Goal: Transaction & Acquisition: Purchase product/service

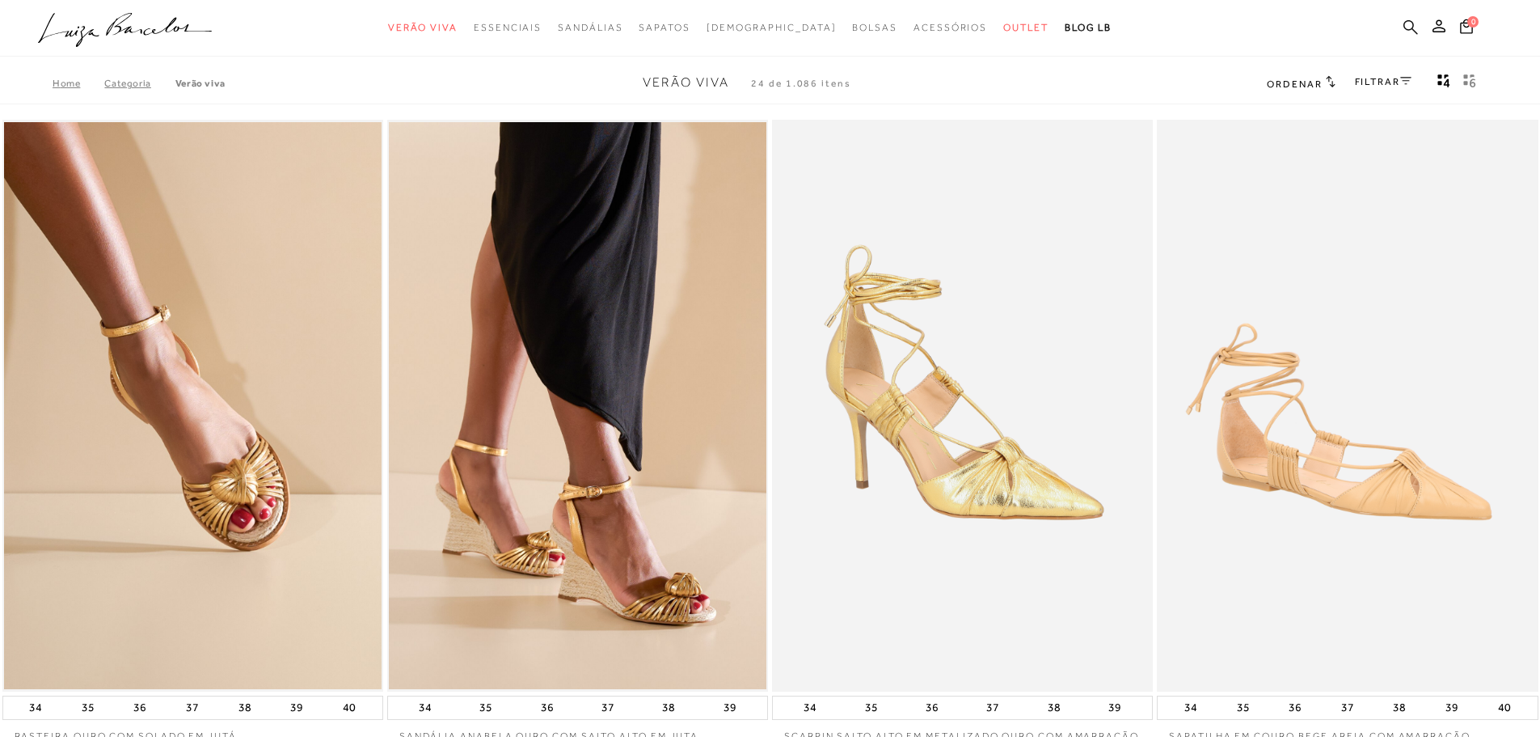
click at [1413, 27] on icon at bounding box center [1411, 26] width 15 height 15
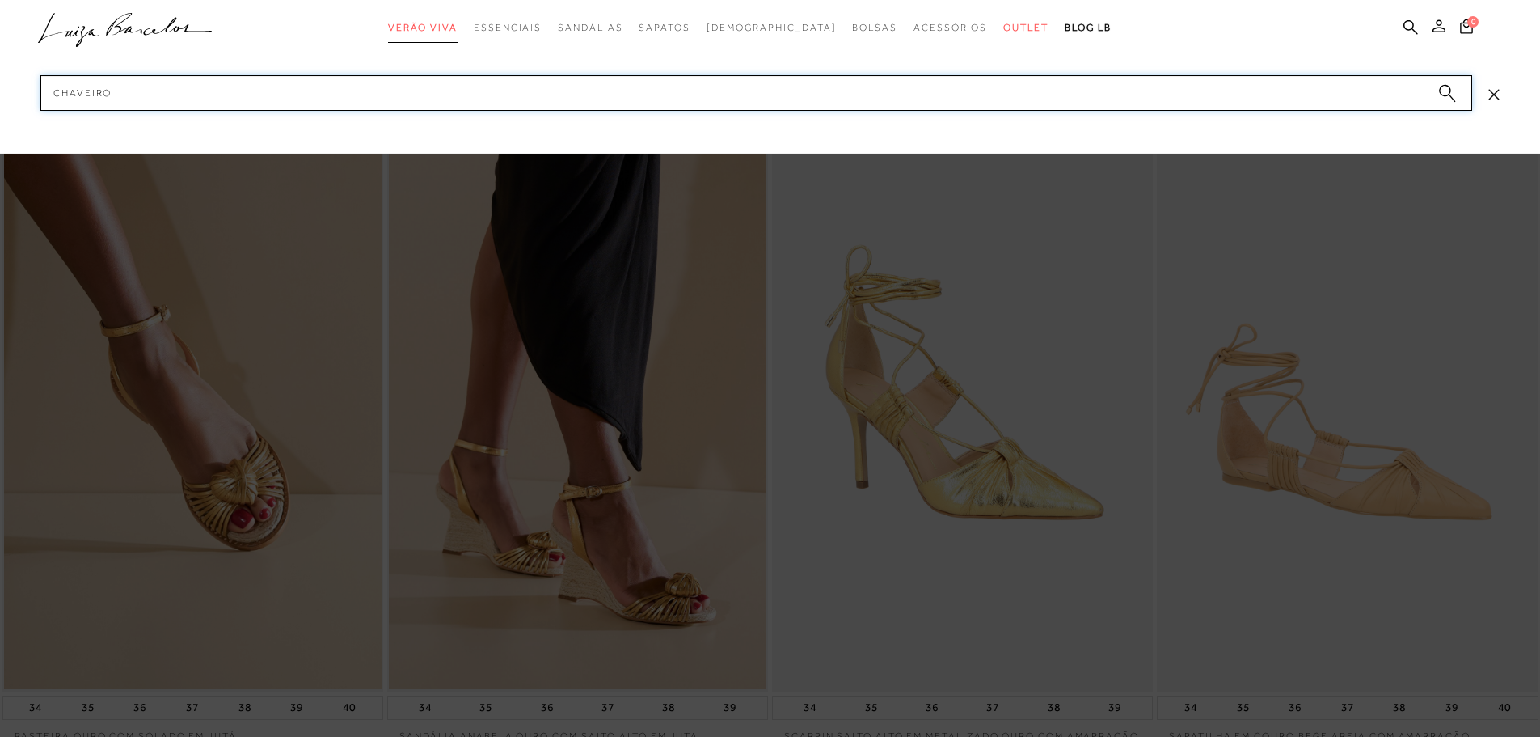
type input "chaveiro"
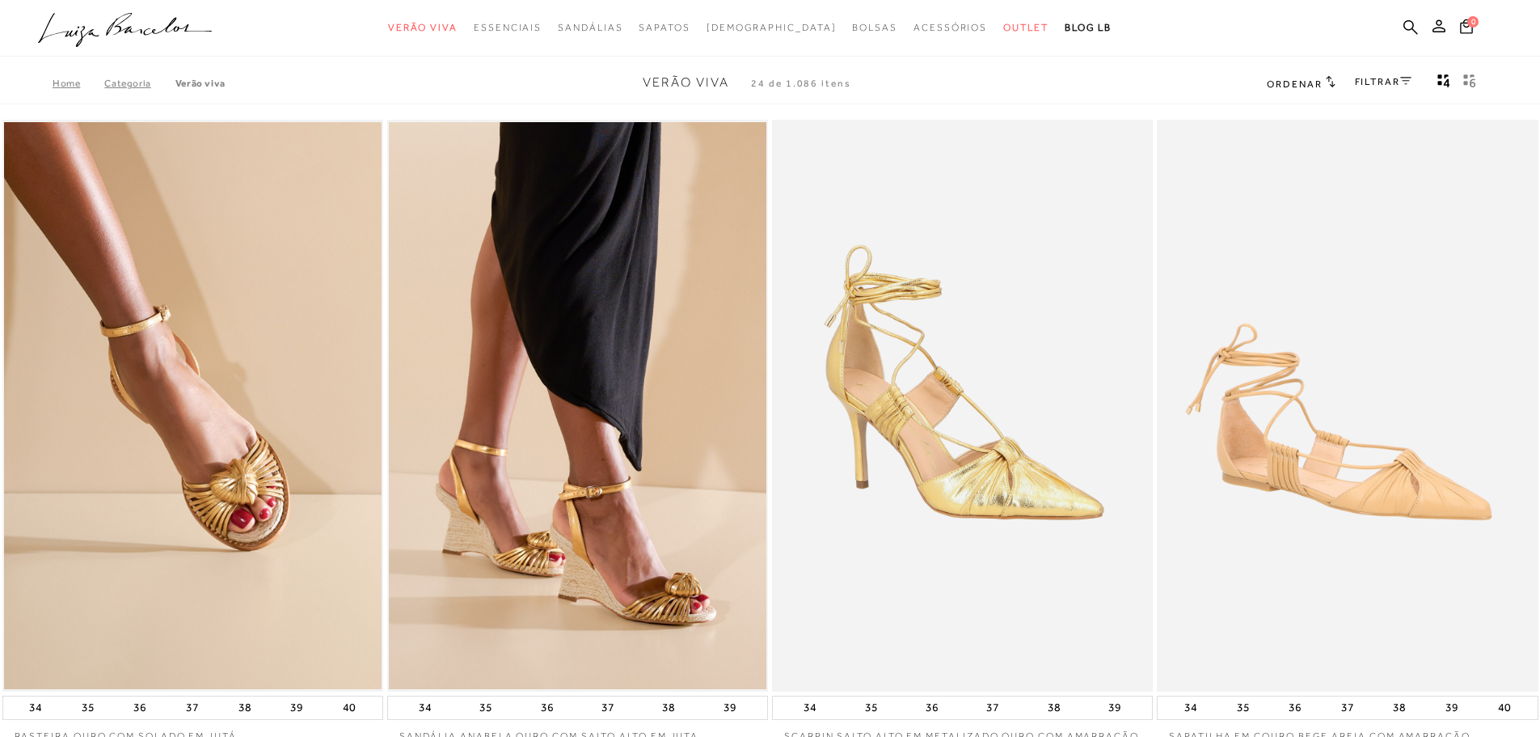
drag, startPoint x: 1409, startPoint y: 23, endPoint x: 1401, endPoint y: 26, distance: 9.2
click at [1409, 23] on icon at bounding box center [1411, 26] width 15 height 15
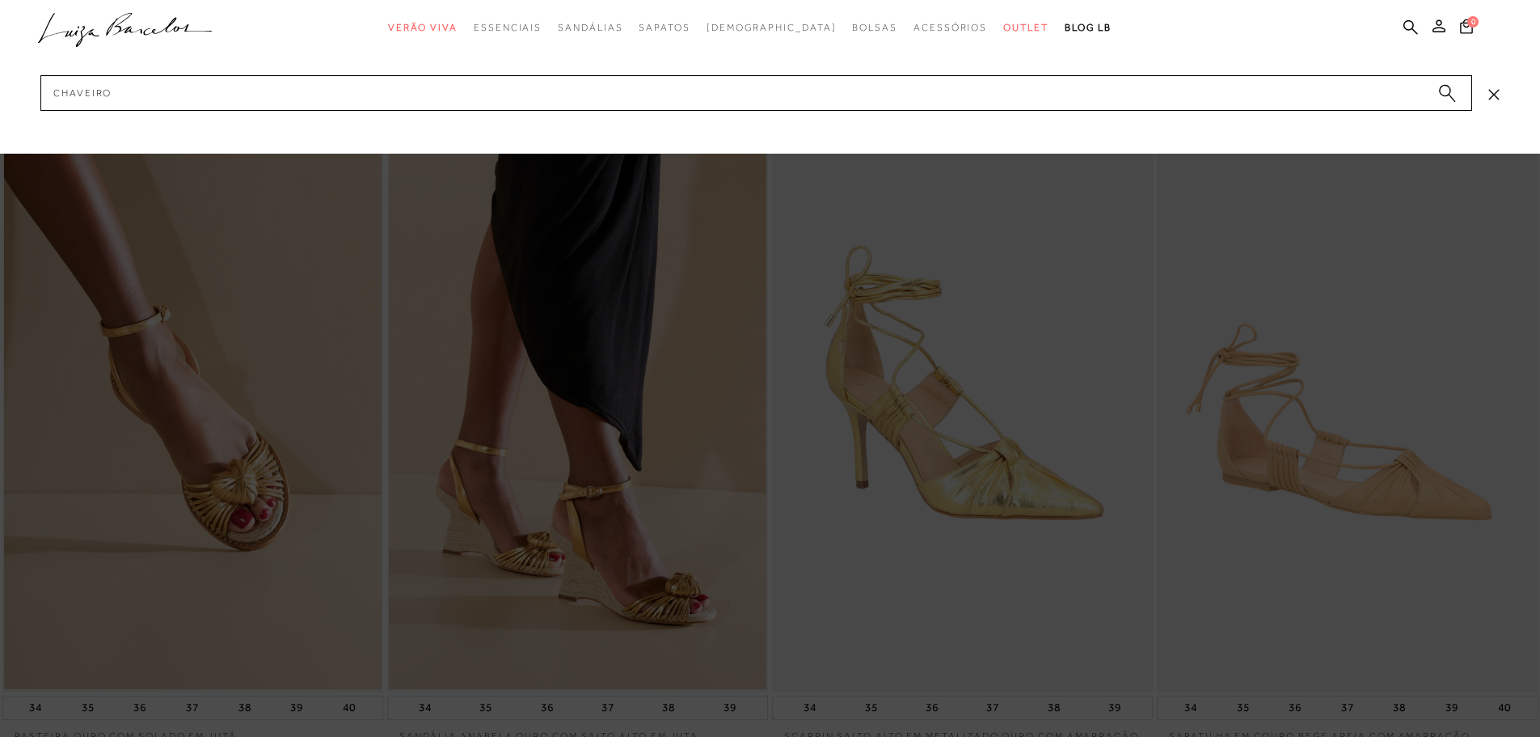
click at [1448, 95] on circle "submit" at bounding box center [1444, 90] width 11 height 11
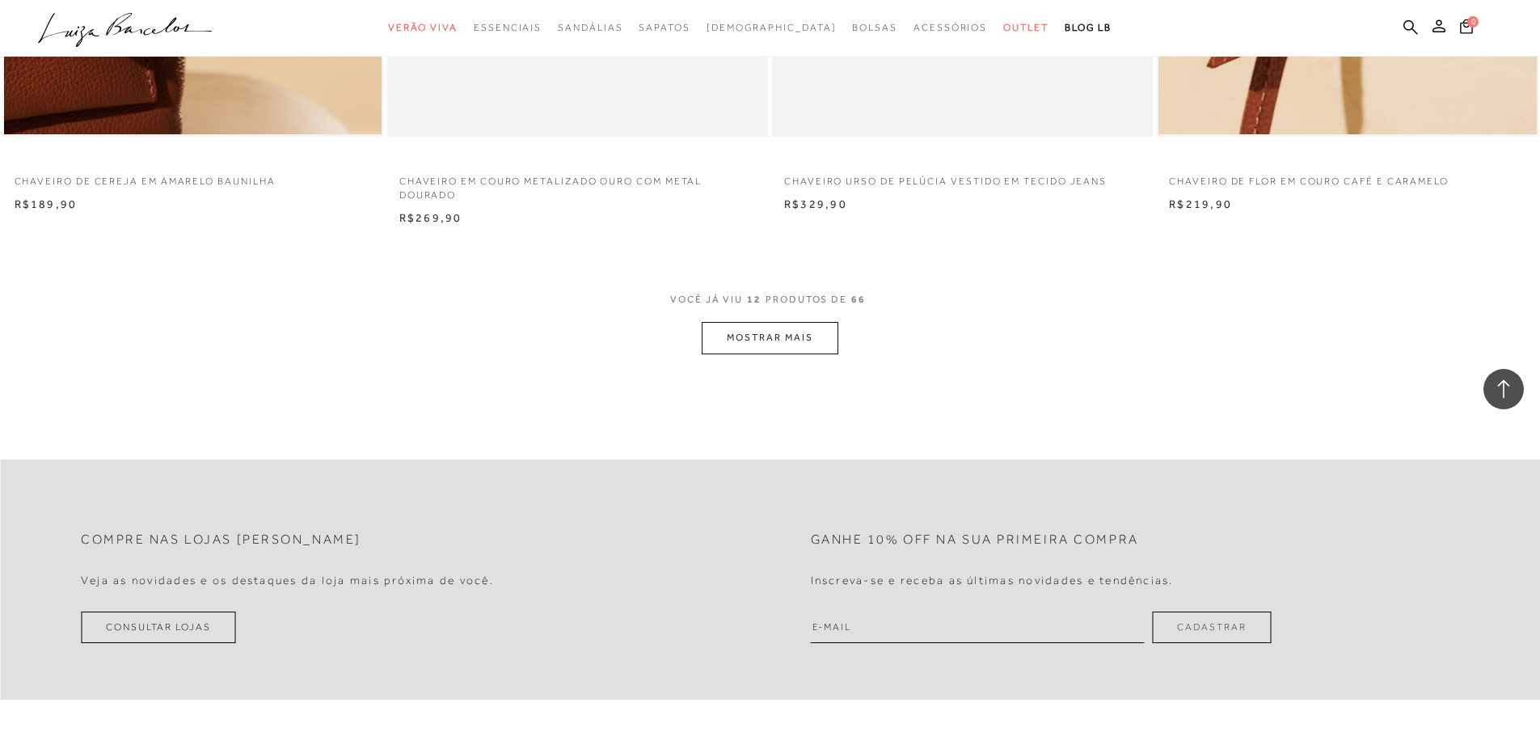
scroll to position [2022, 0]
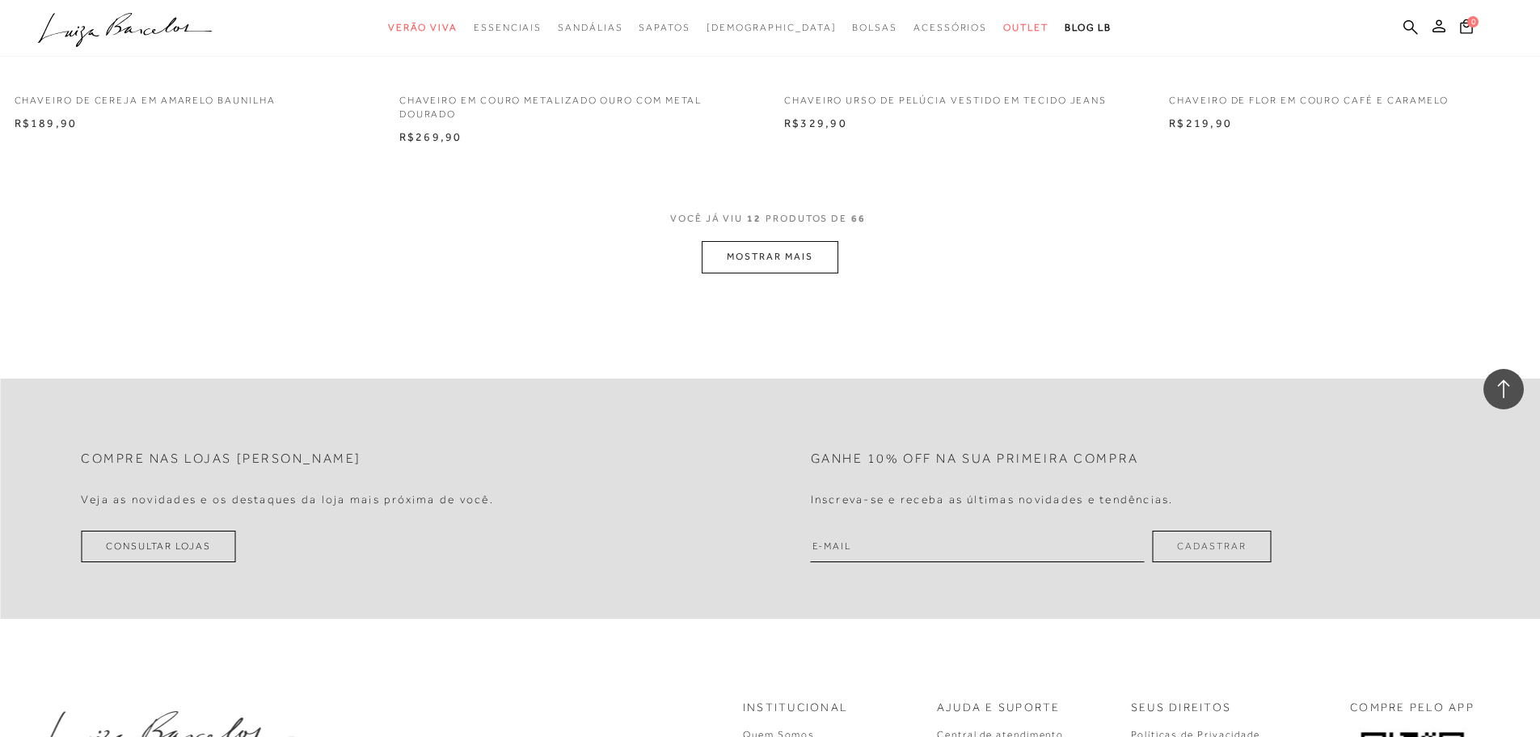
click at [785, 245] on button "MOSTRAR MAIS" at bounding box center [770, 257] width 136 height 32
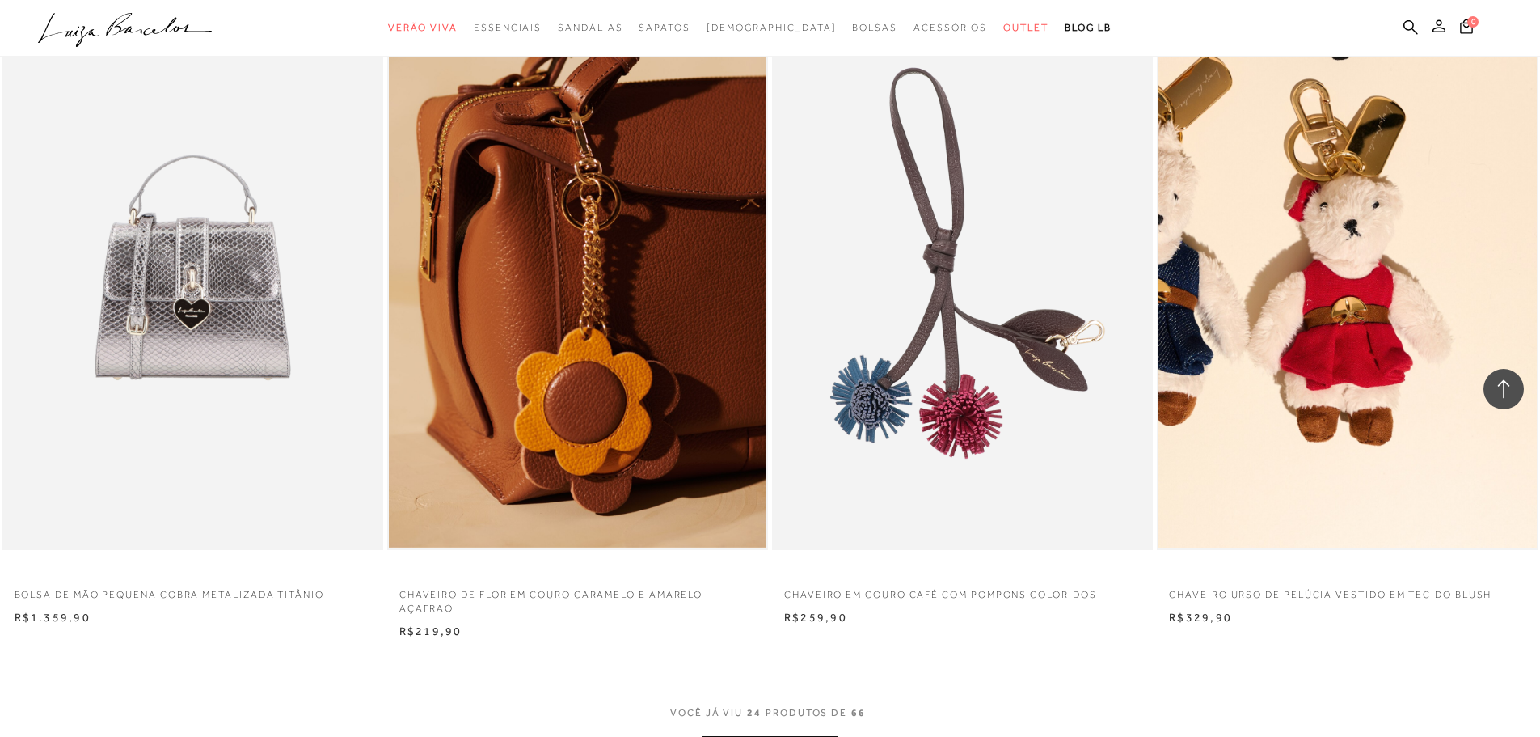
scroll to position [3962, 0]
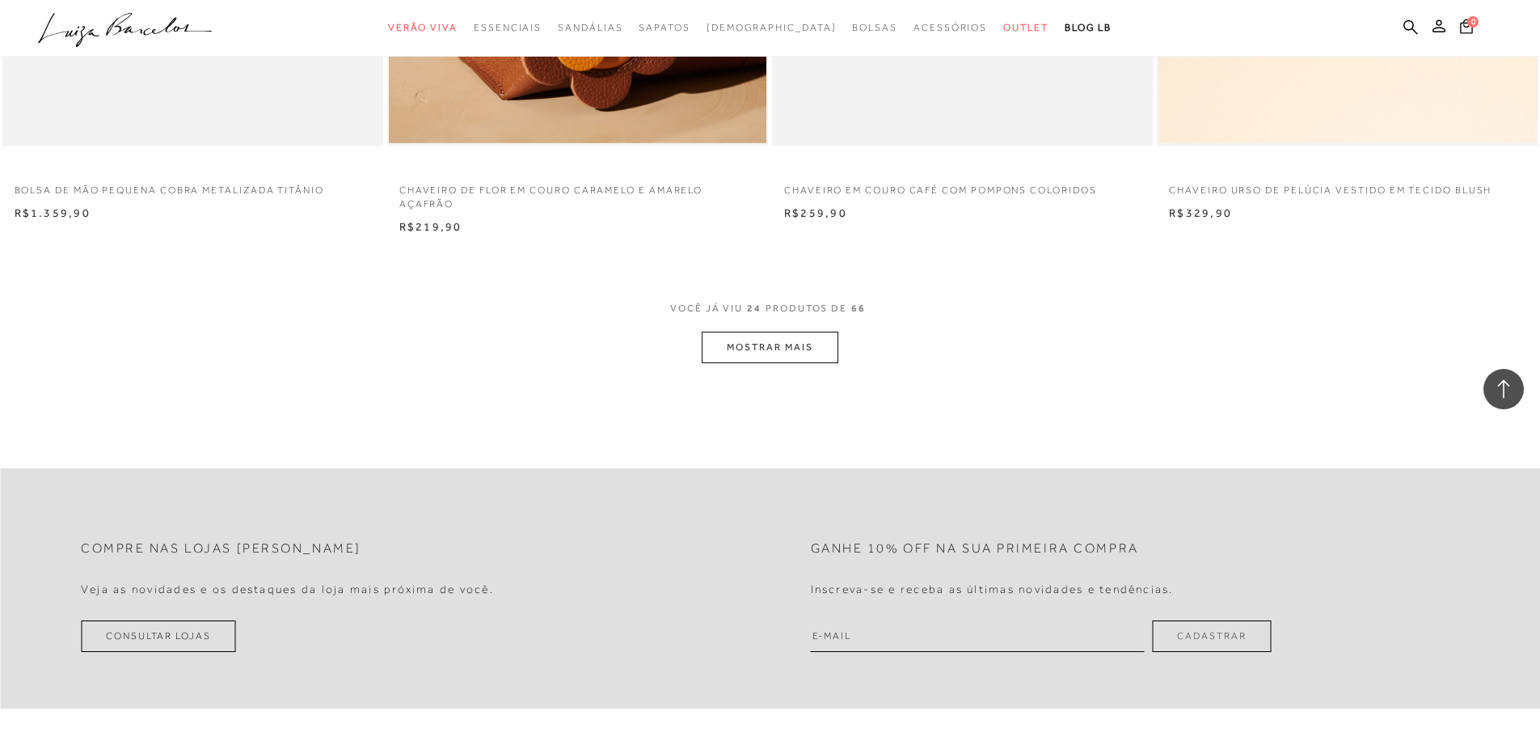
click at [737, 349] on button "MOSTRAR MAIS" at bounding box center [770, 348] width 136 height 32
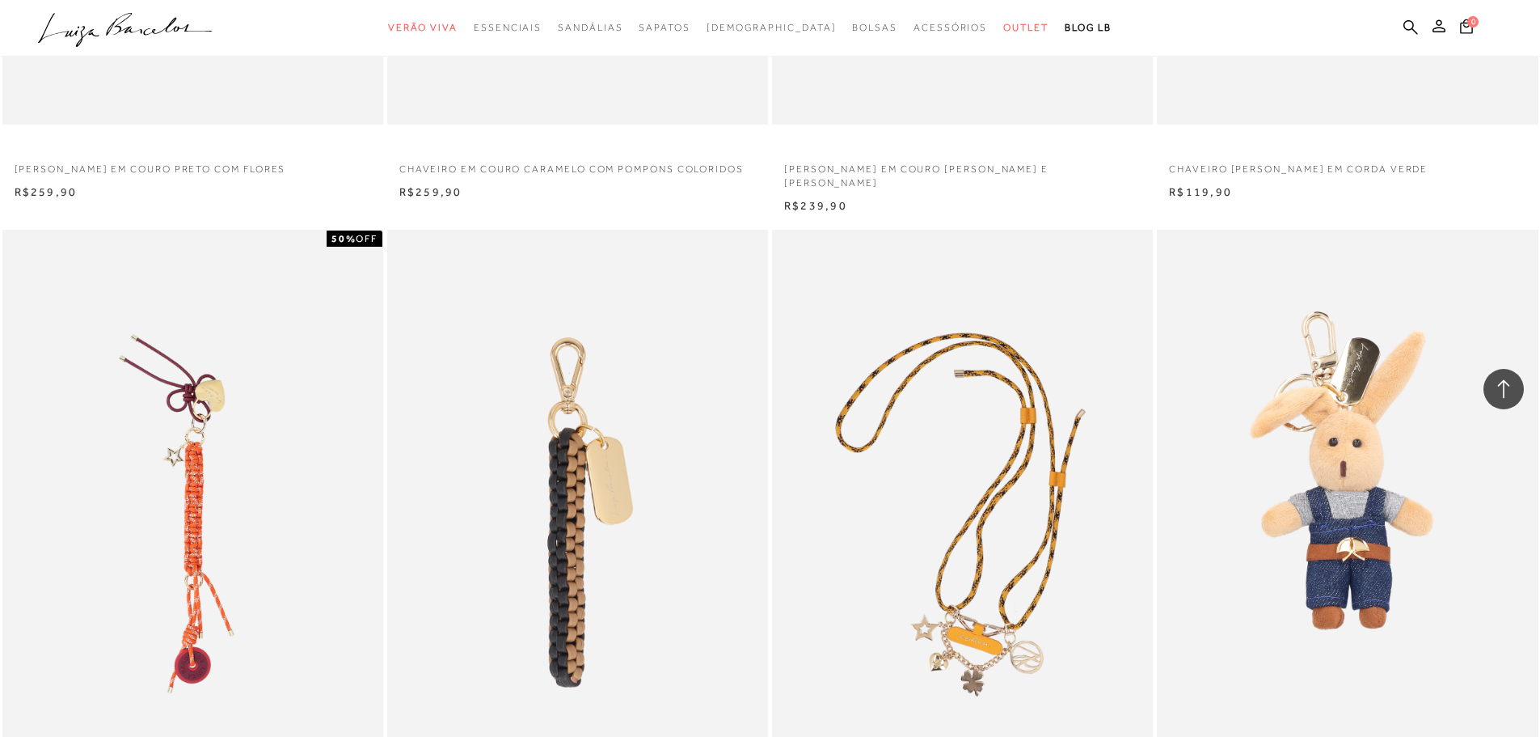
scroll to position [5660, 0]
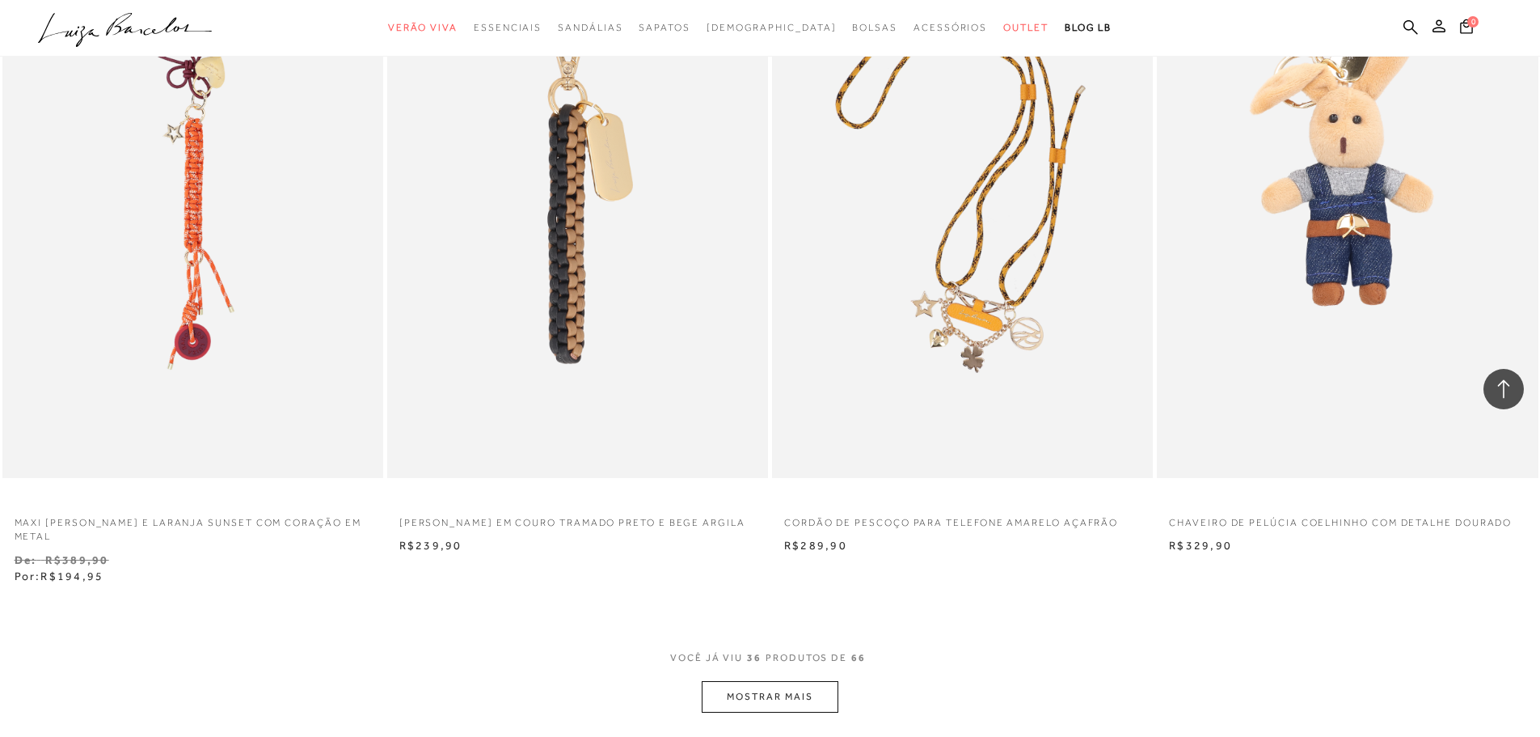
click at [743, 681] on button "MOSTRAR MAIS" at bounding box center [770, 697] width 136 height 32
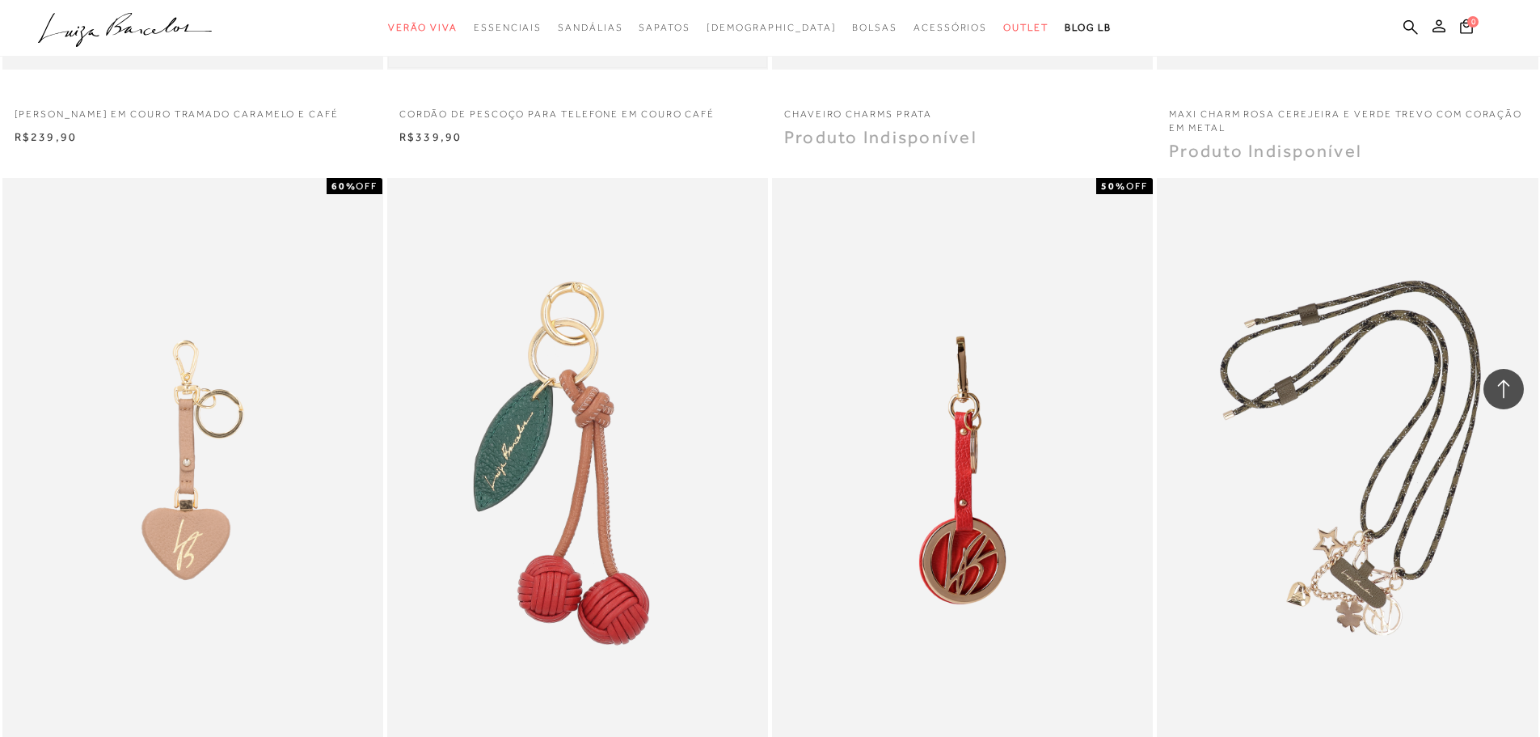
scroll to position [7843, 0]
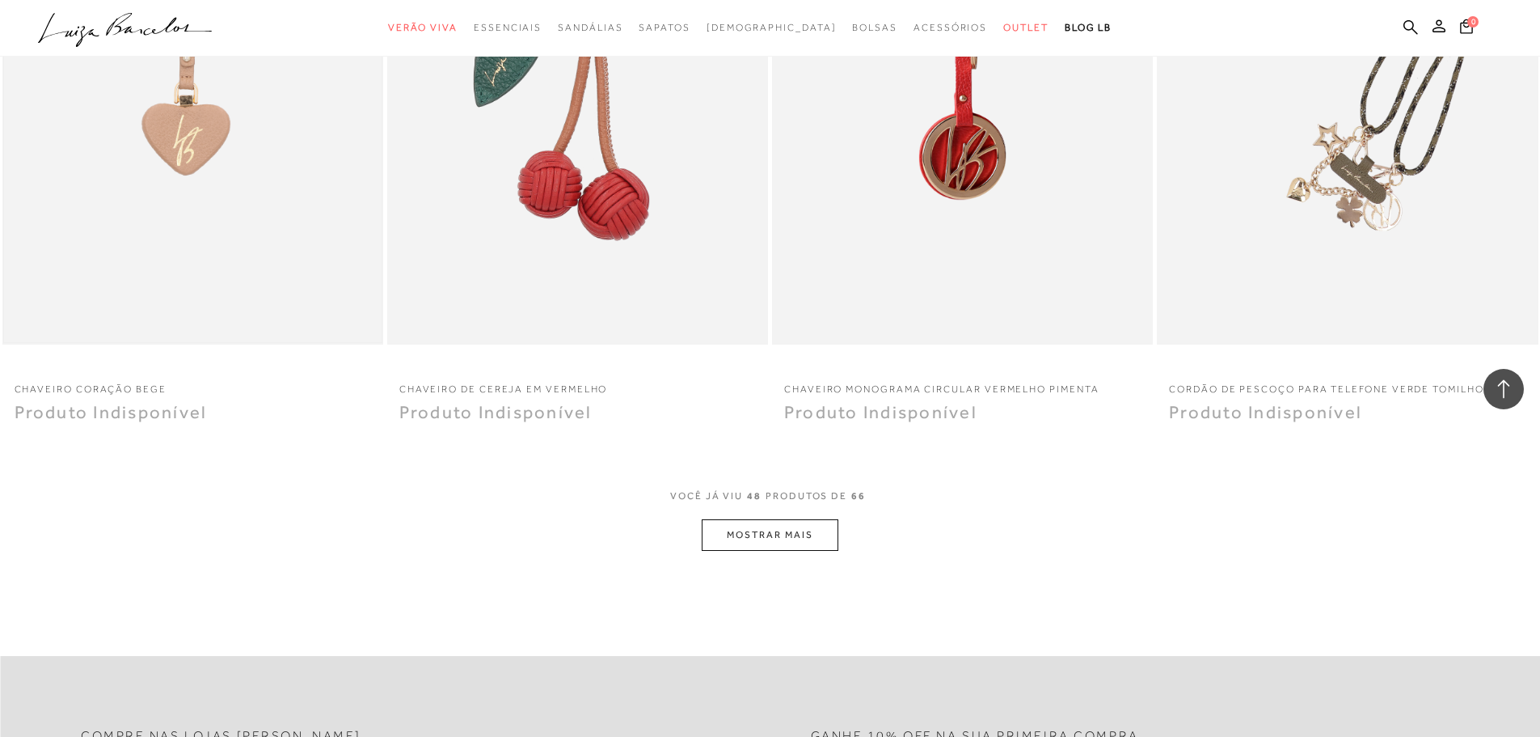
click at [184, 113] on img at bounding box center [193, 59] width 378 height 567
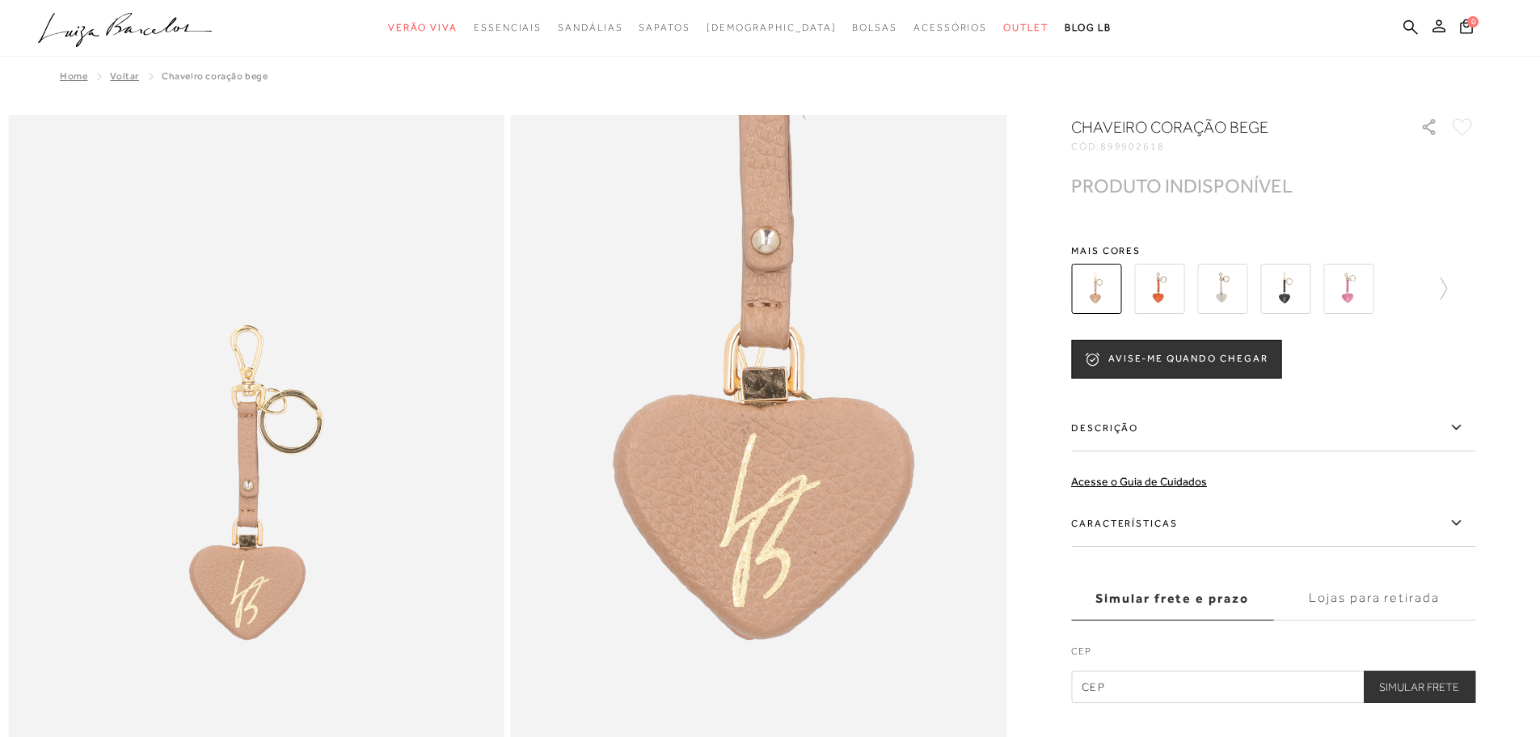
click at [1285, 294] on img at bounding box center [1286, 289] width 50 height 50
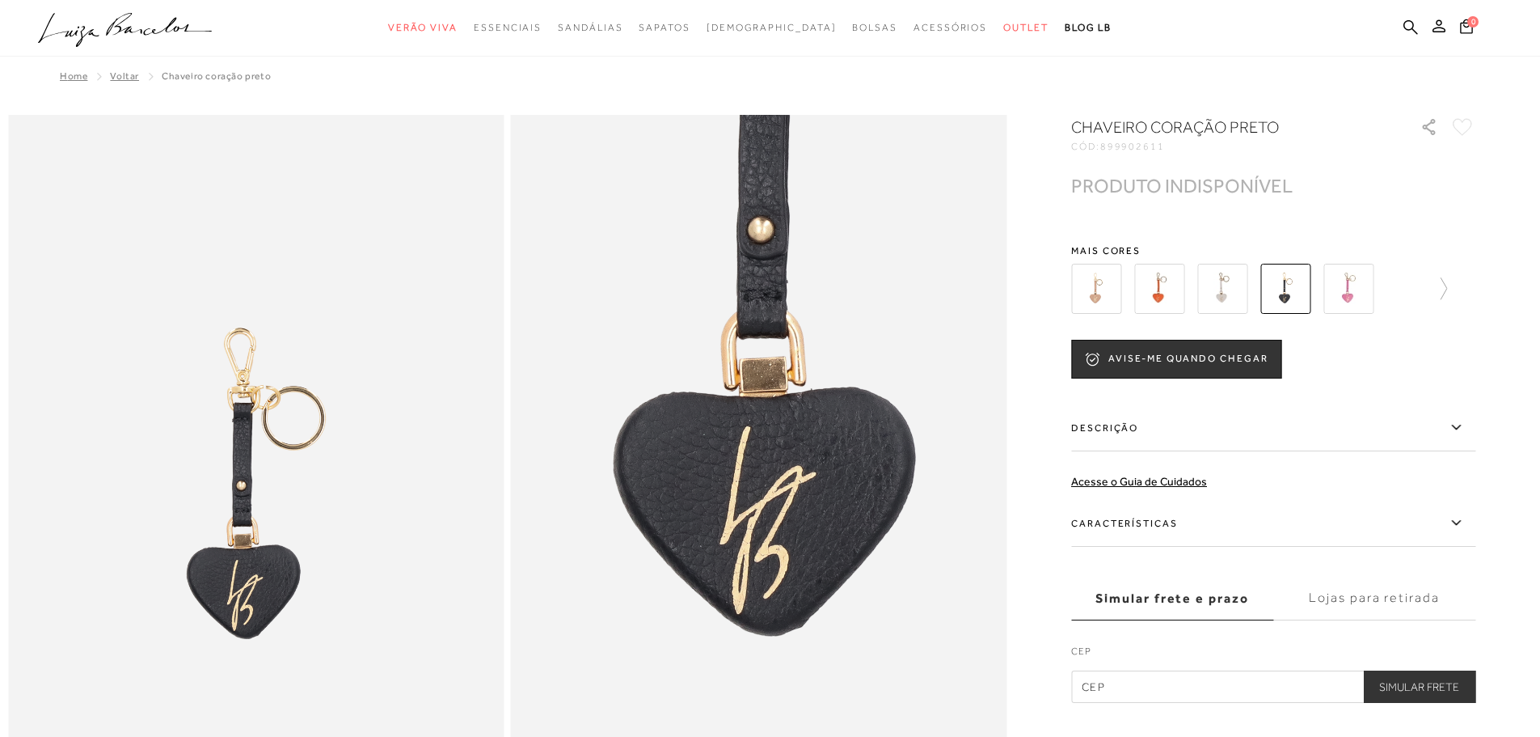
click at [1232, 294] on img at bounding box center [1223, 289] width 50 height 50
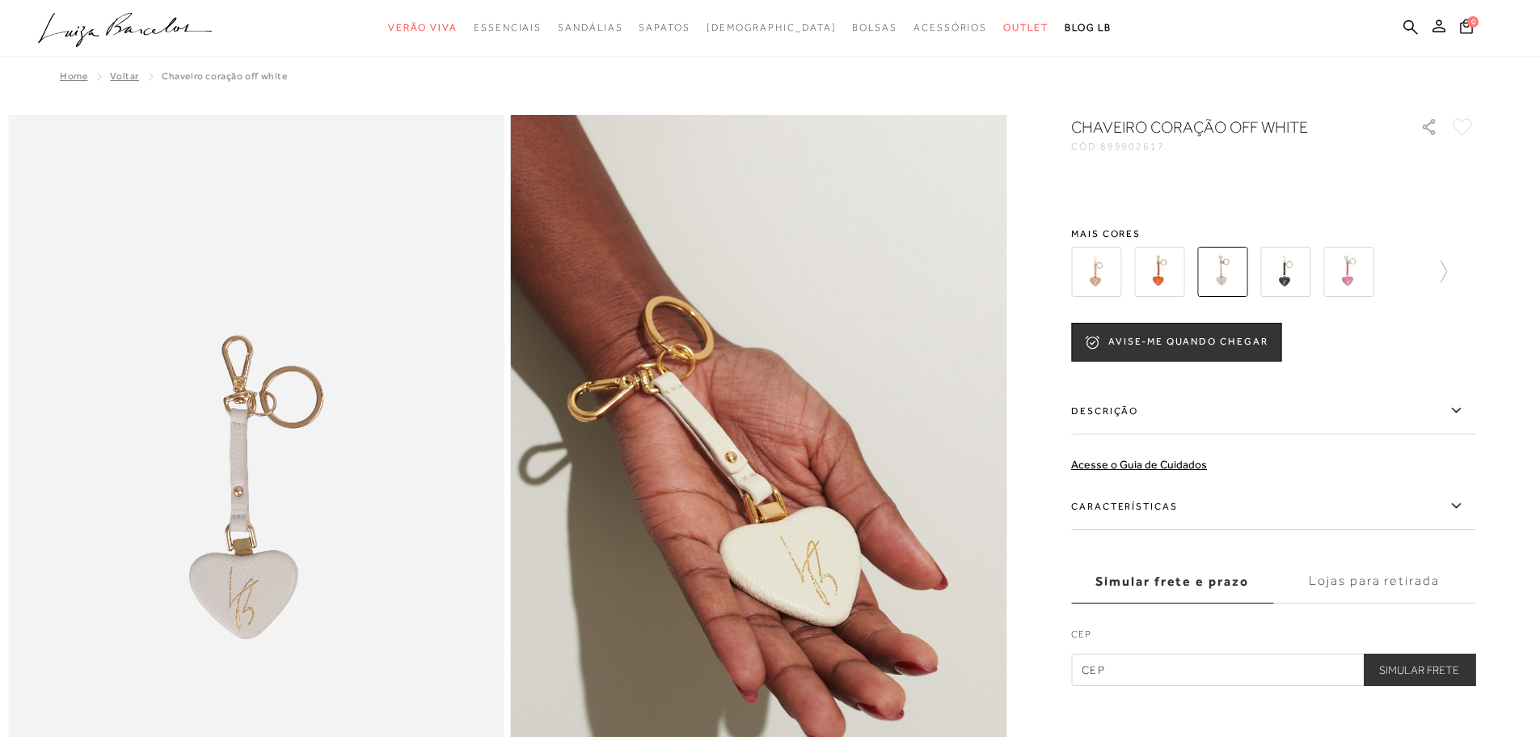
click at [1108, 283] on img at bounding box center [1096, 272] width 50 height 50
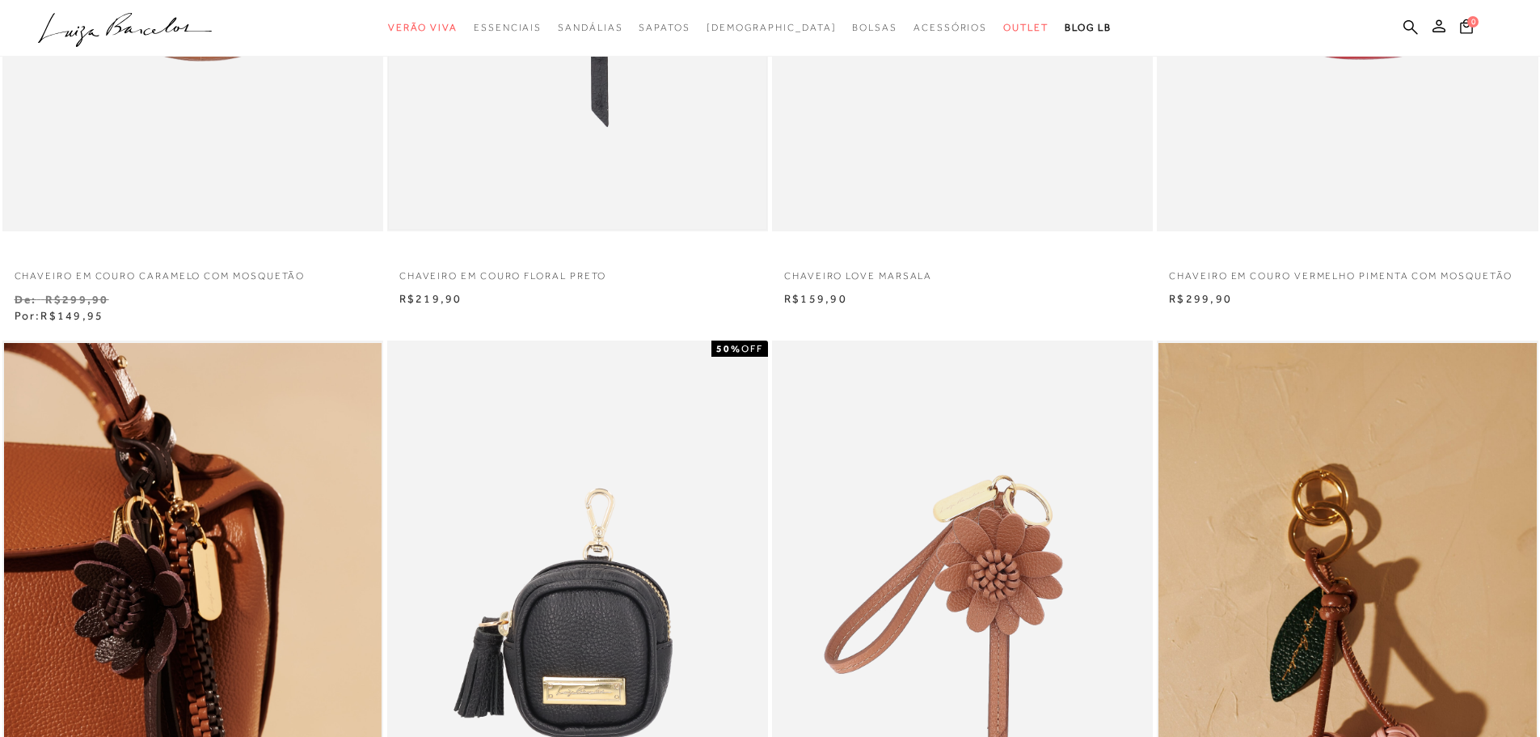
scroll to position [647, 0]
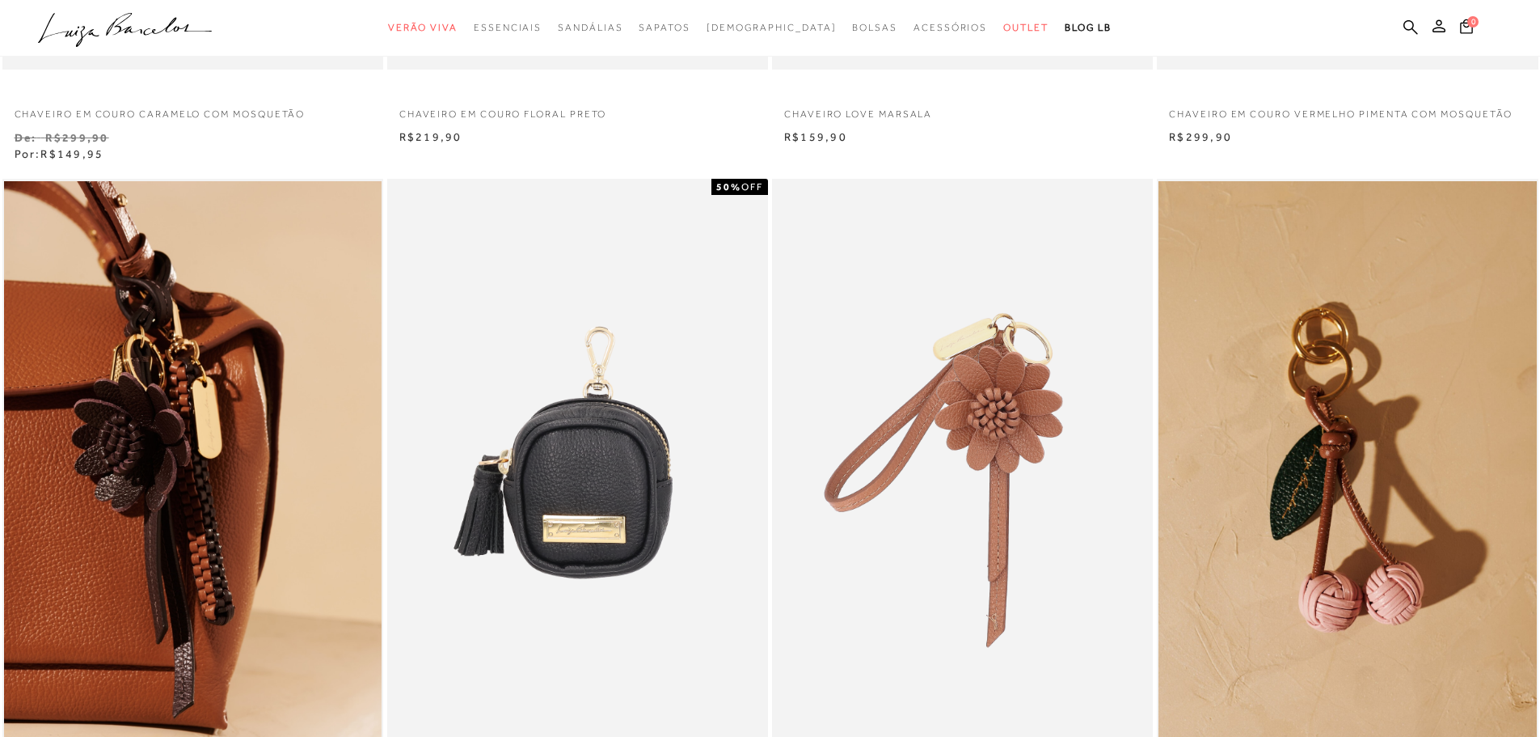
click at [1025, 308] on img at bounding box center [963, 464] width 378 height 567
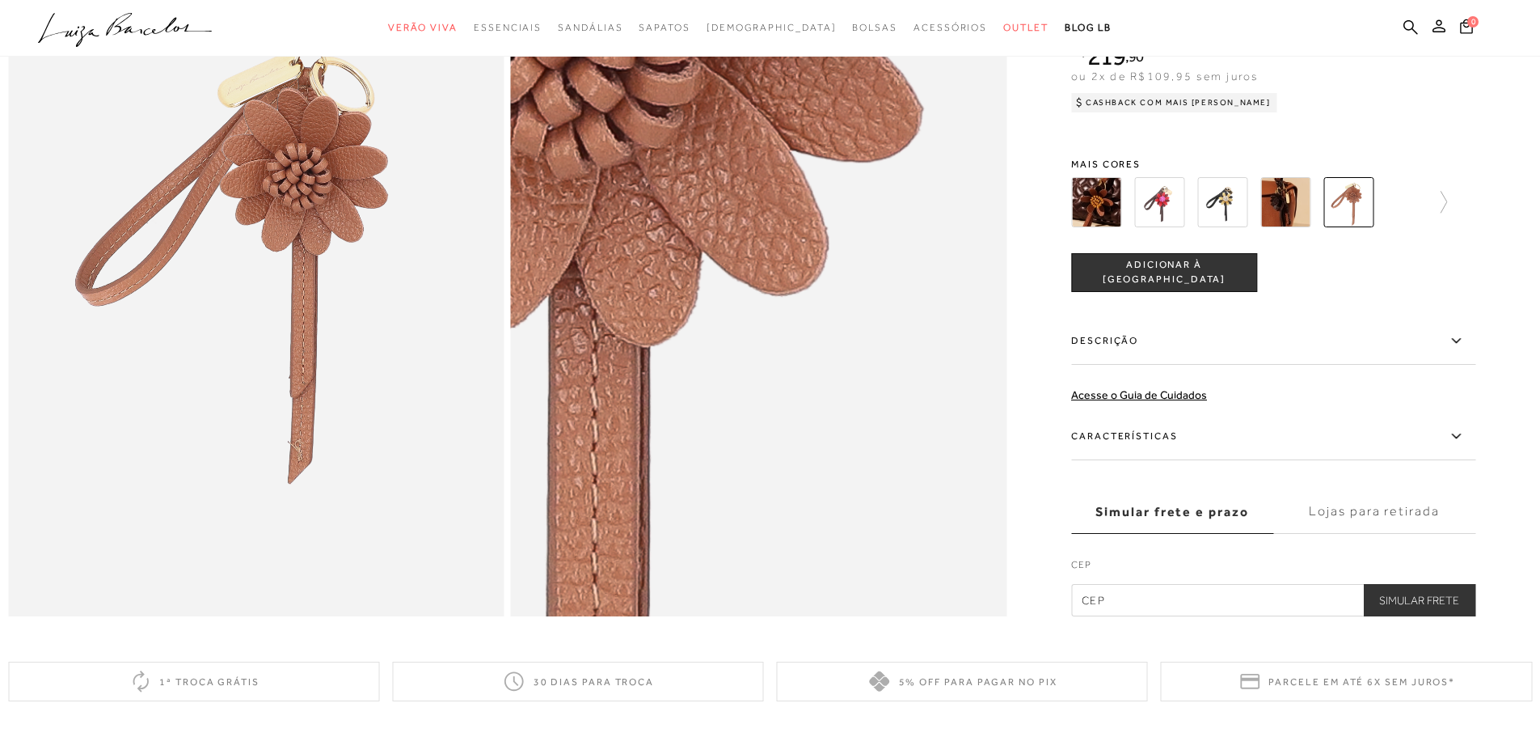
scroll to position [81, 0]
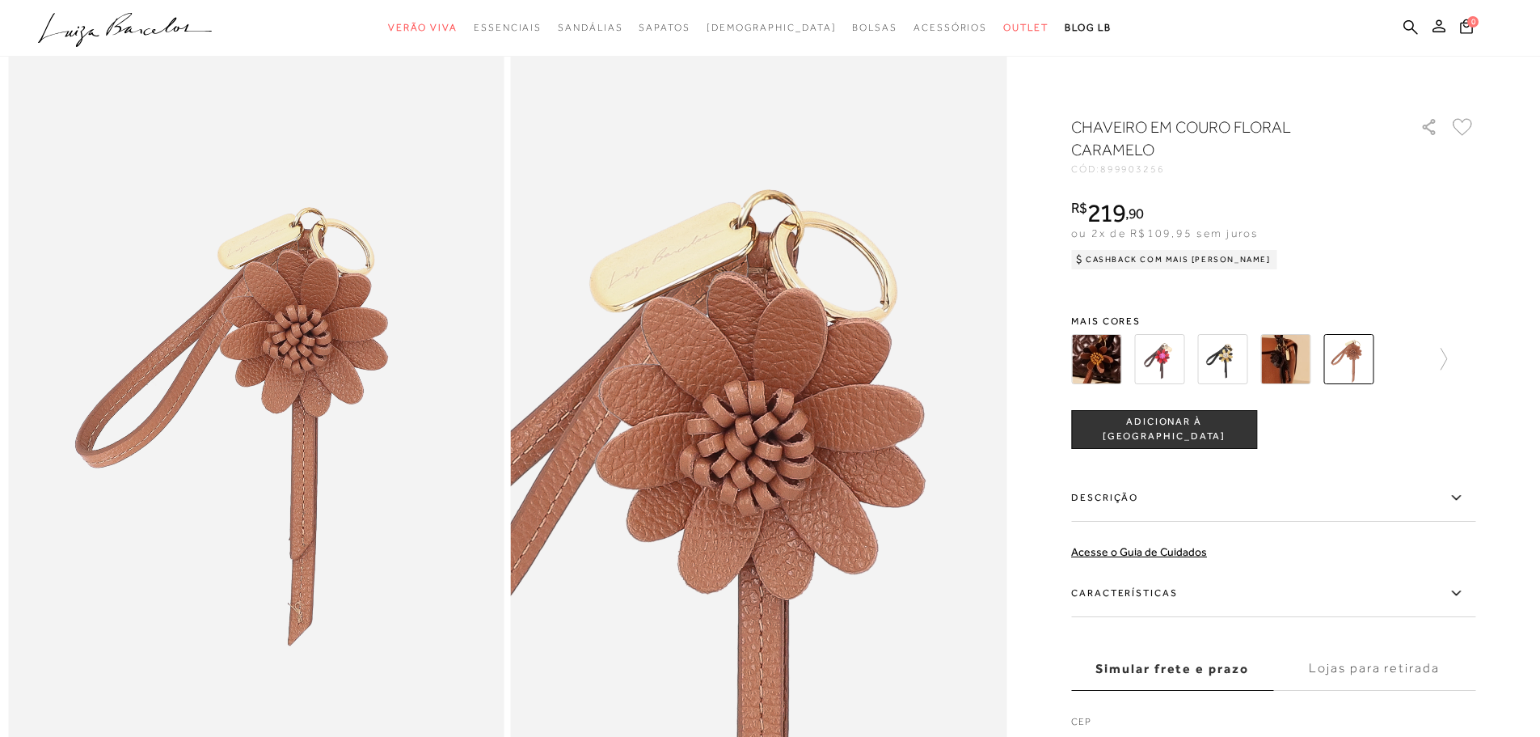
click at [700, 315] on img at bounding box center [759, 406] width 496 height 744
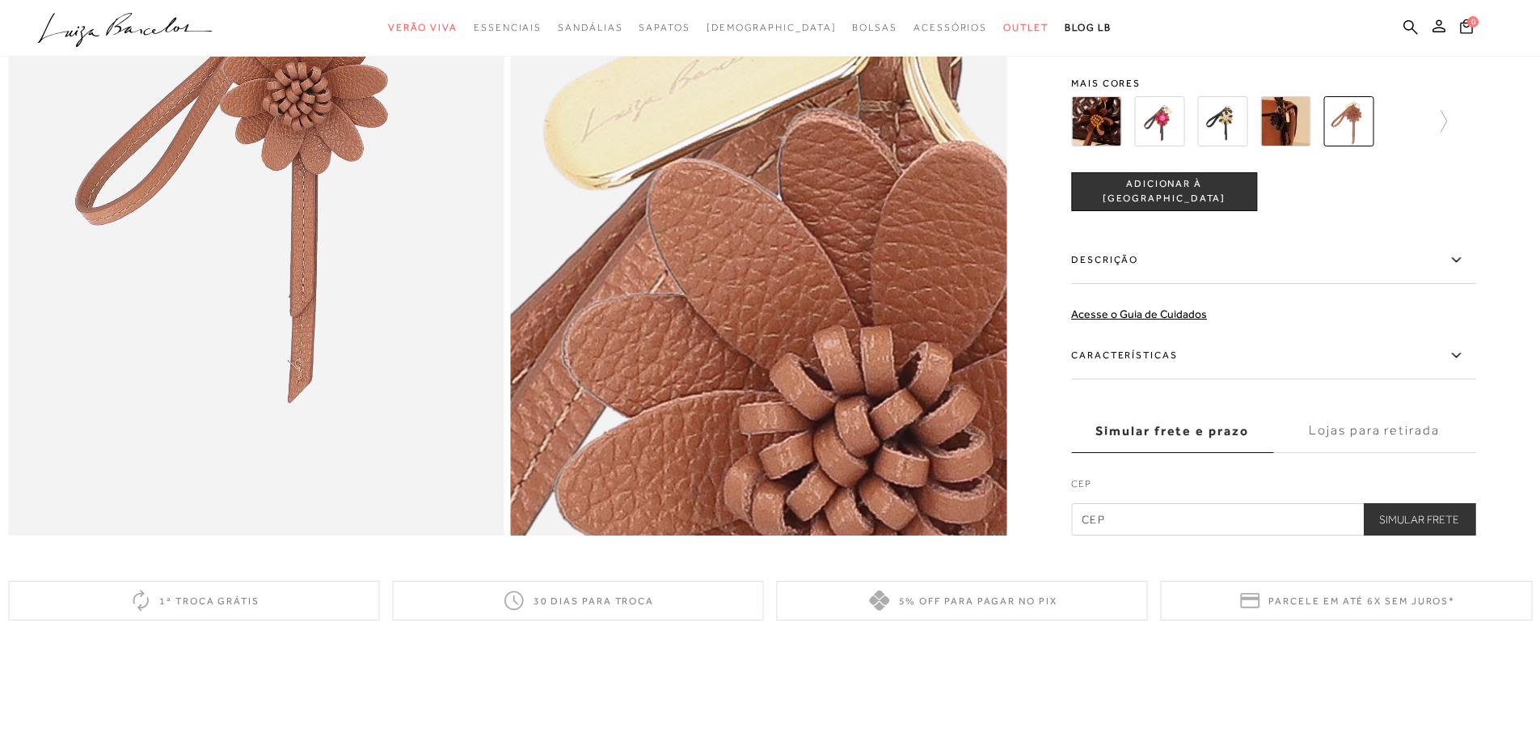
scroll to position [0, 0]
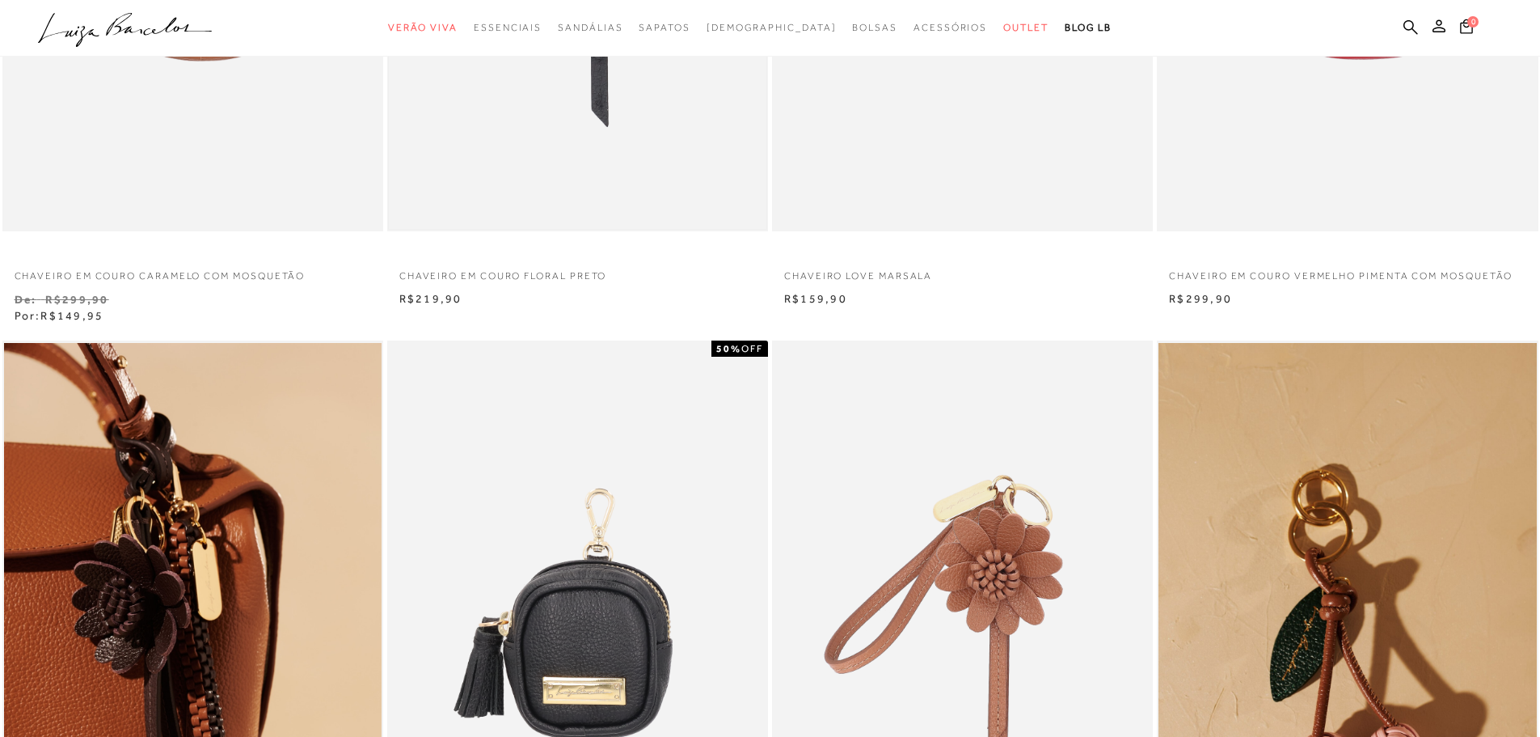
scroll to position [889, 0]
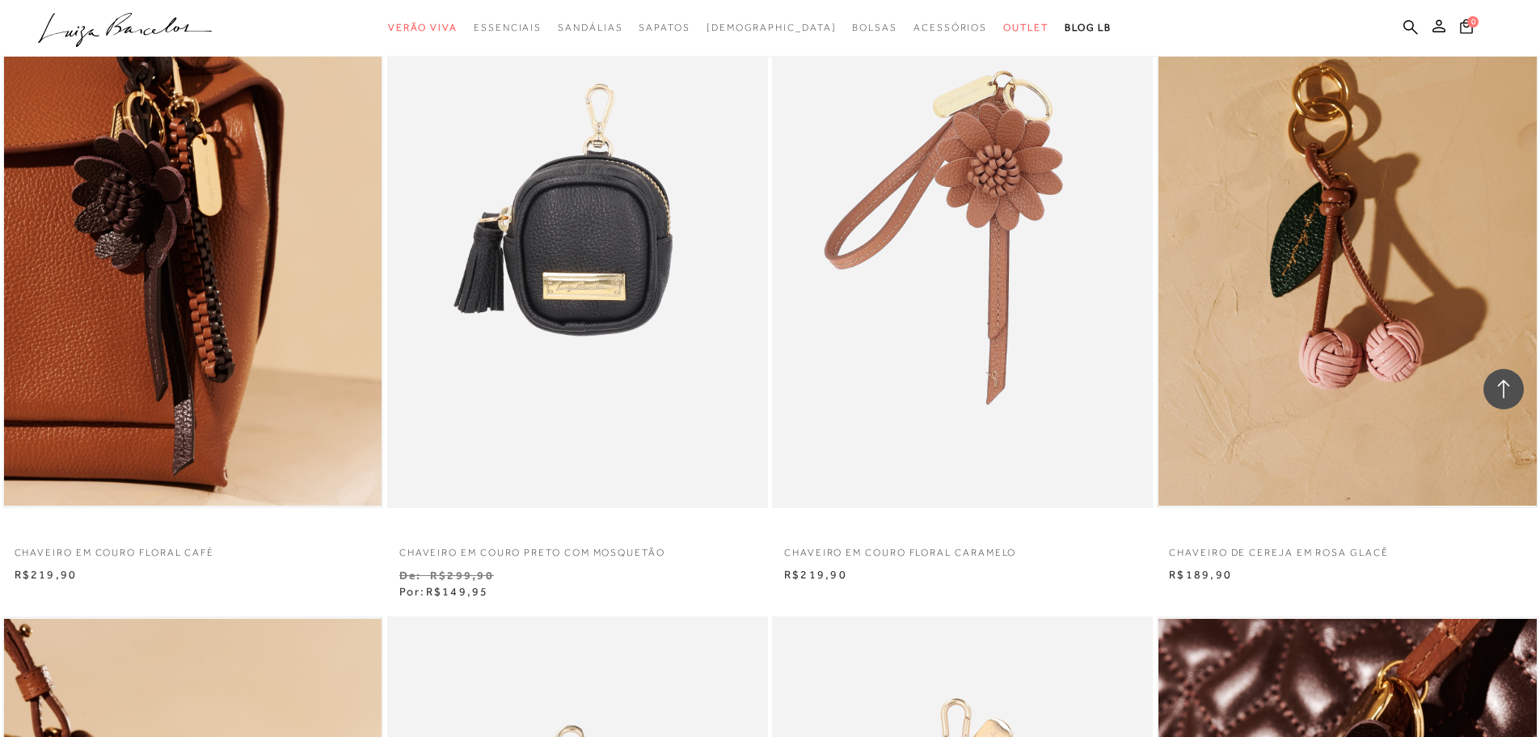
click at [1295, 307] on img at bounding box center [1348, 222] width 378 height 567
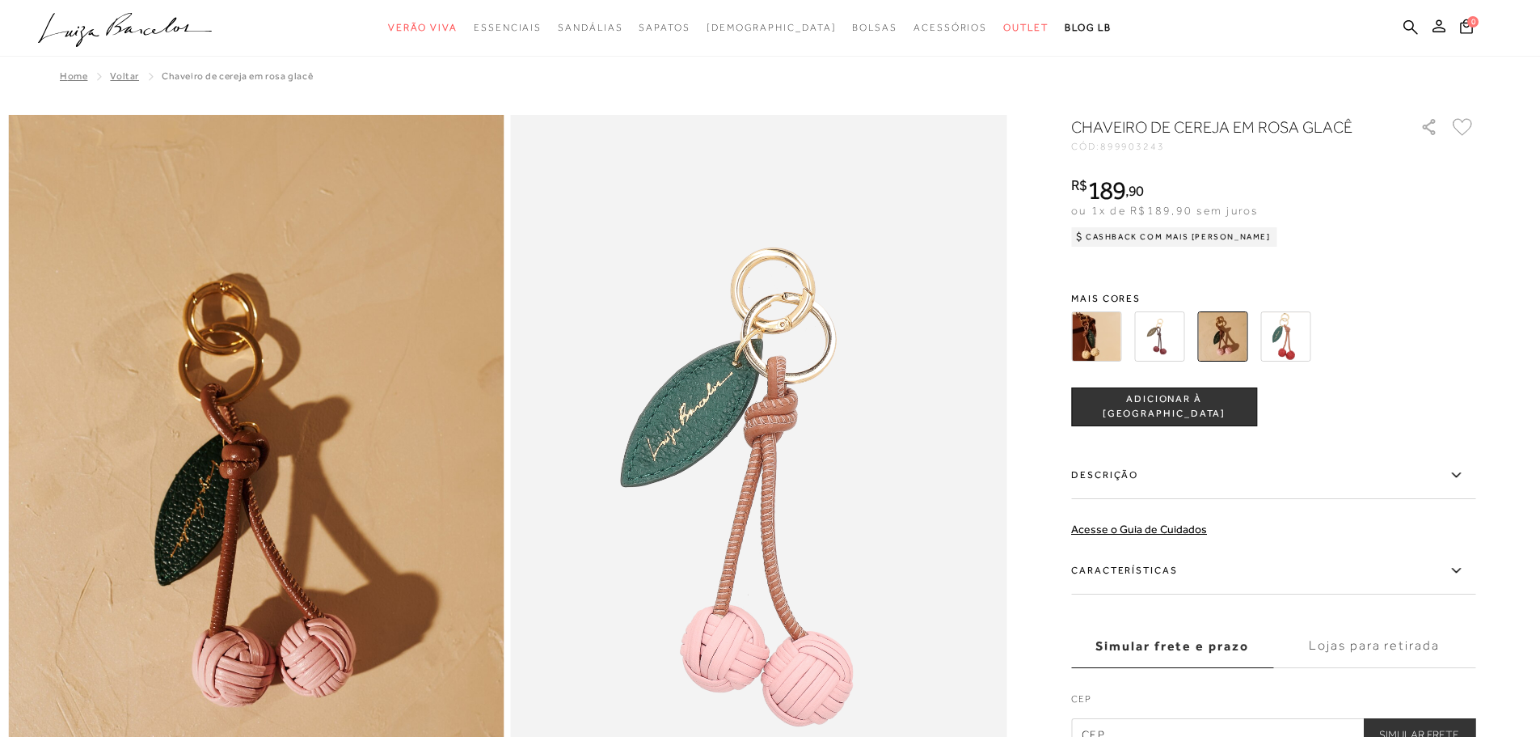
click at [1179, 342] on img at bounding box center [1159, 336] width 50 height 50
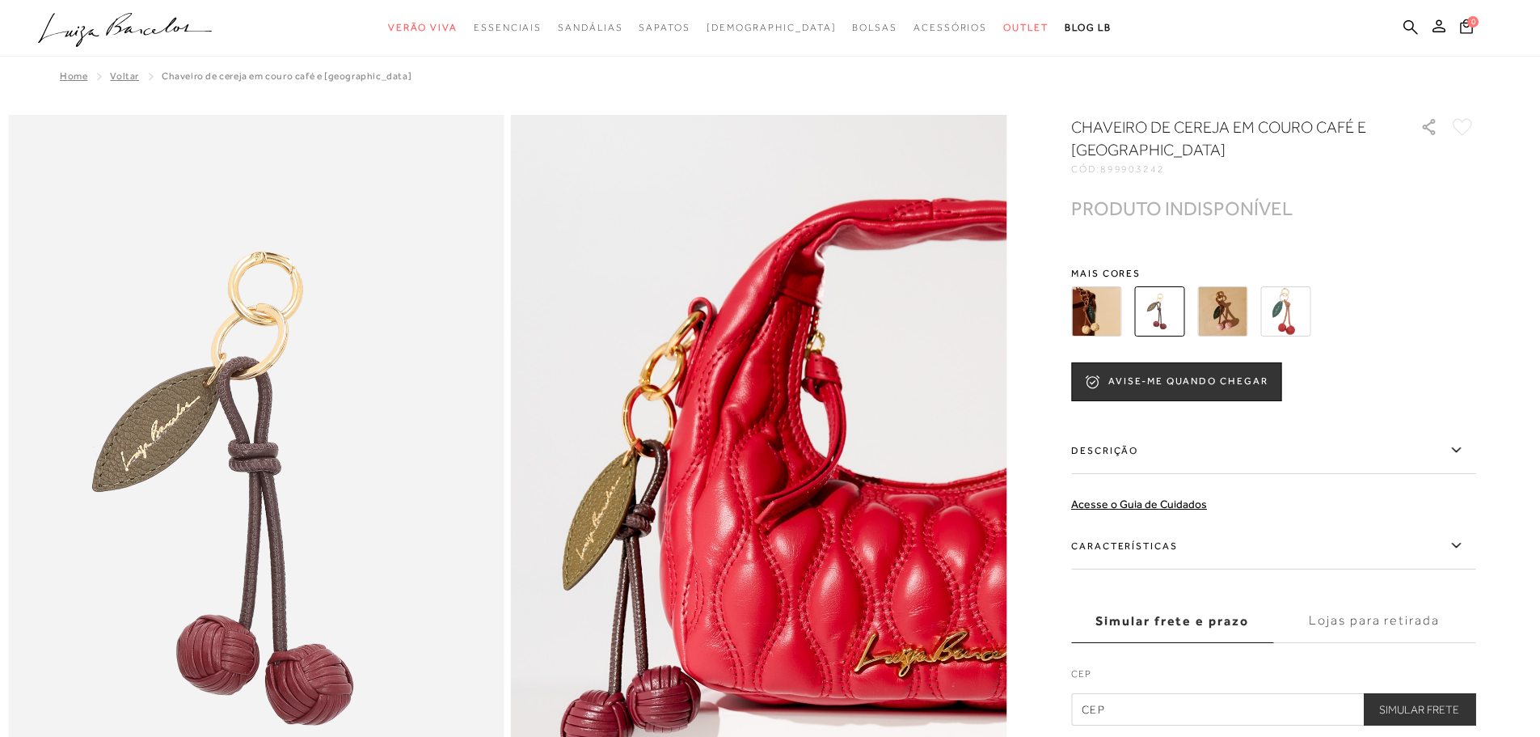
click at [1295, 315] on img at bounding box center [1286, 311] width 50 height 50
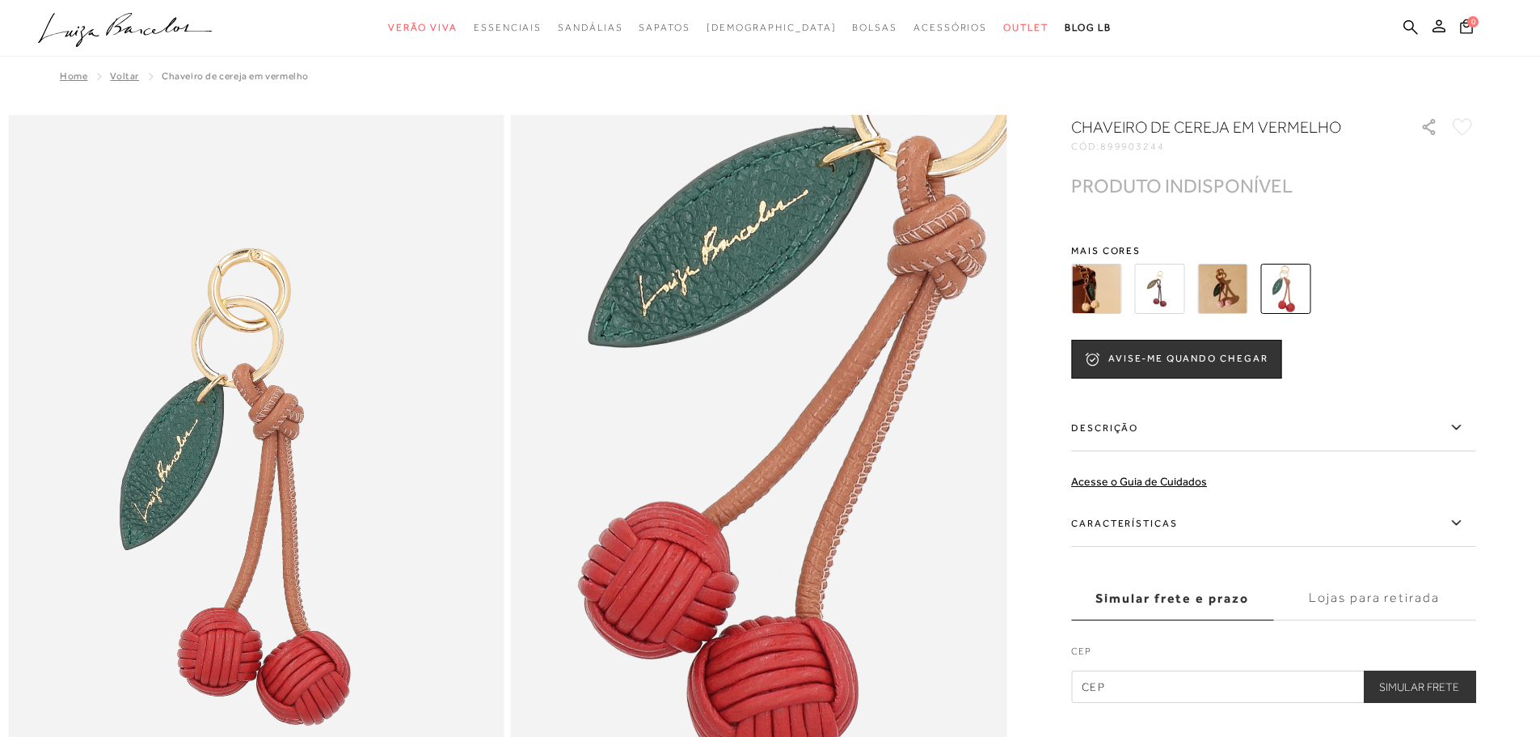
click at [1109, 285] on img at bounding box center [1096, 289] width 50 height 50
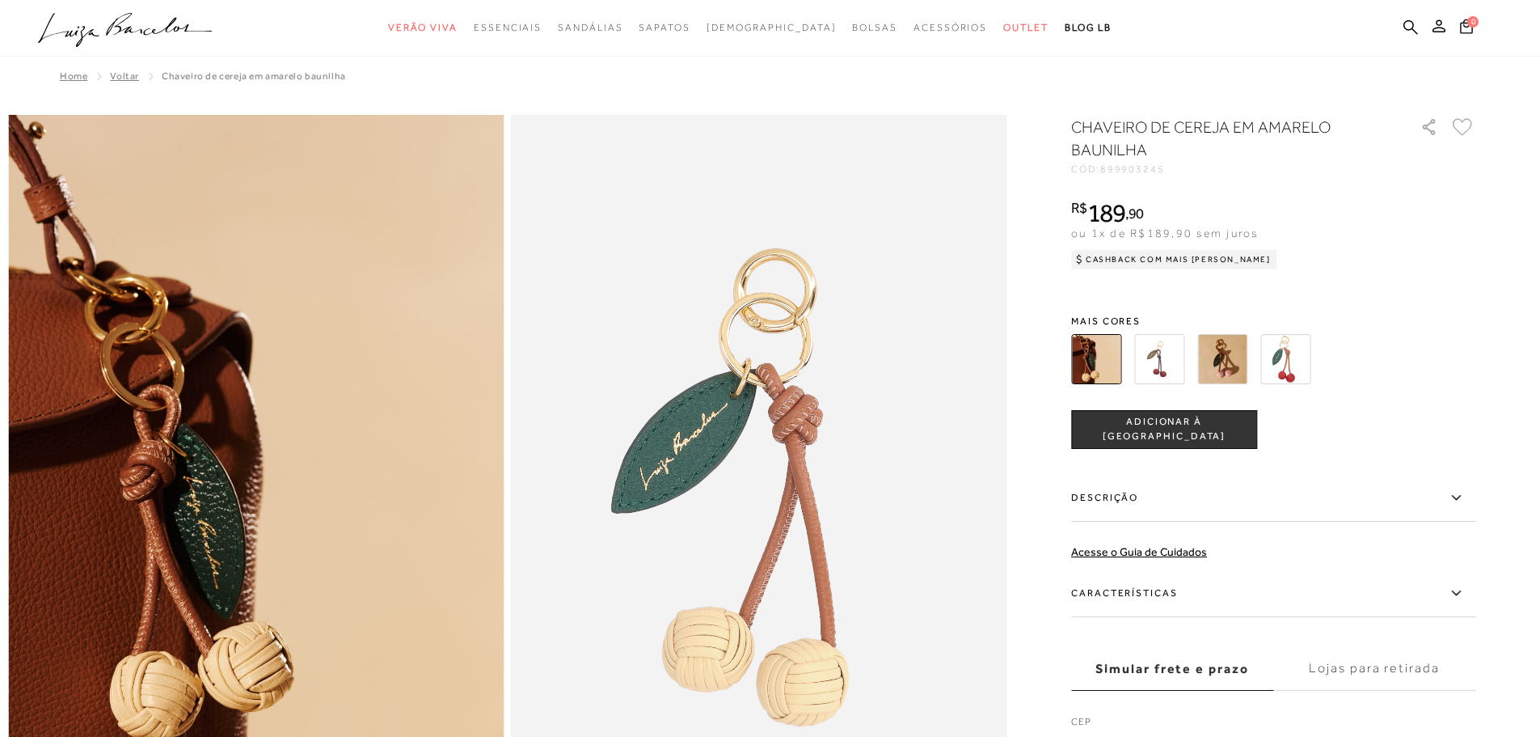
click at [1217, 355] on img at bounding box center [1223, 359] width 50 height 50
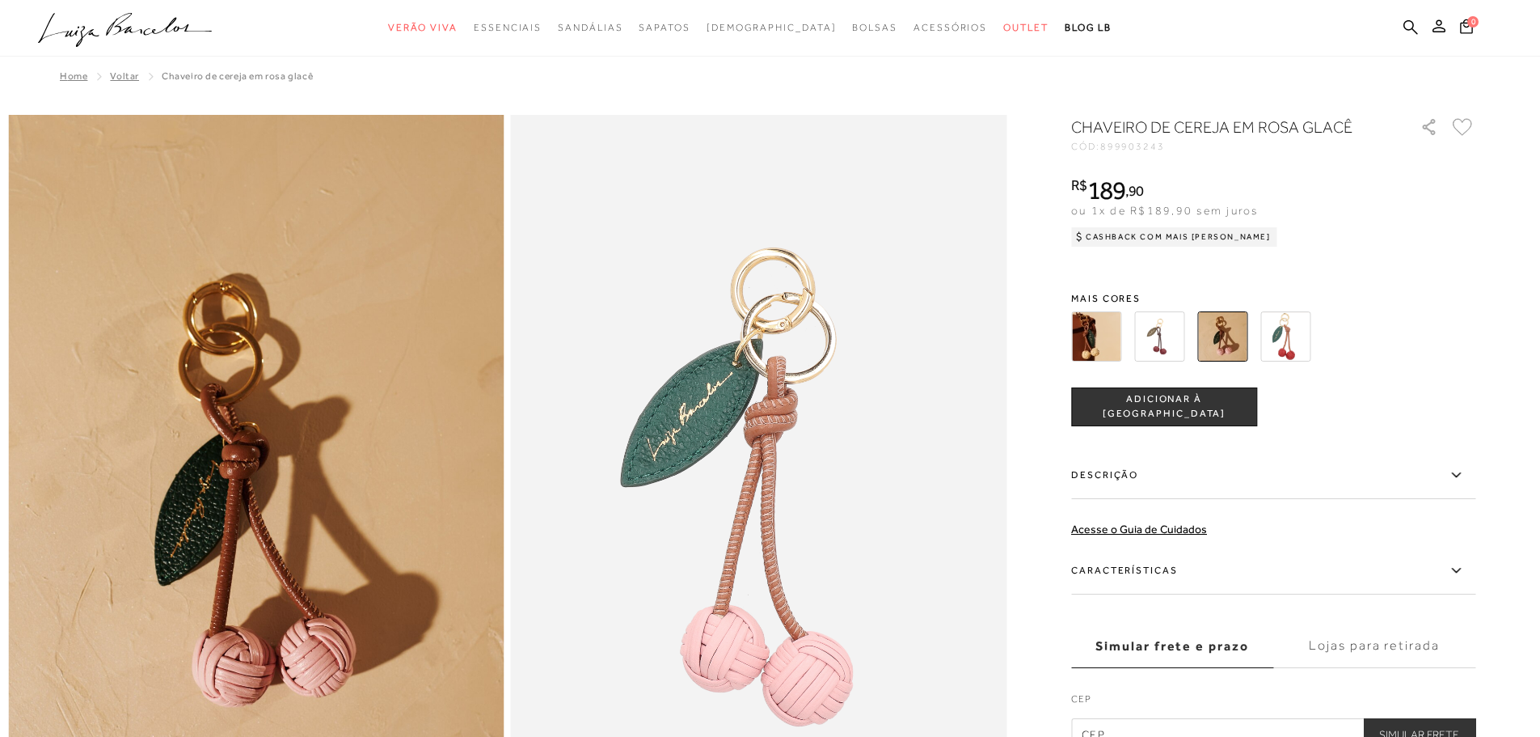
click at [1171, 418] on button "ADICIONAR À [GEOGRAPHIC_DATA]" at bounding box center [1164, 406] width 186 height 39
click at [1179, 396] on button "Adicionado à sacola" at bounding box center [1164, 406] width 186 height 39
click at [1471, 27] on icon at bounding box center [1466, 26] width 13 height 16
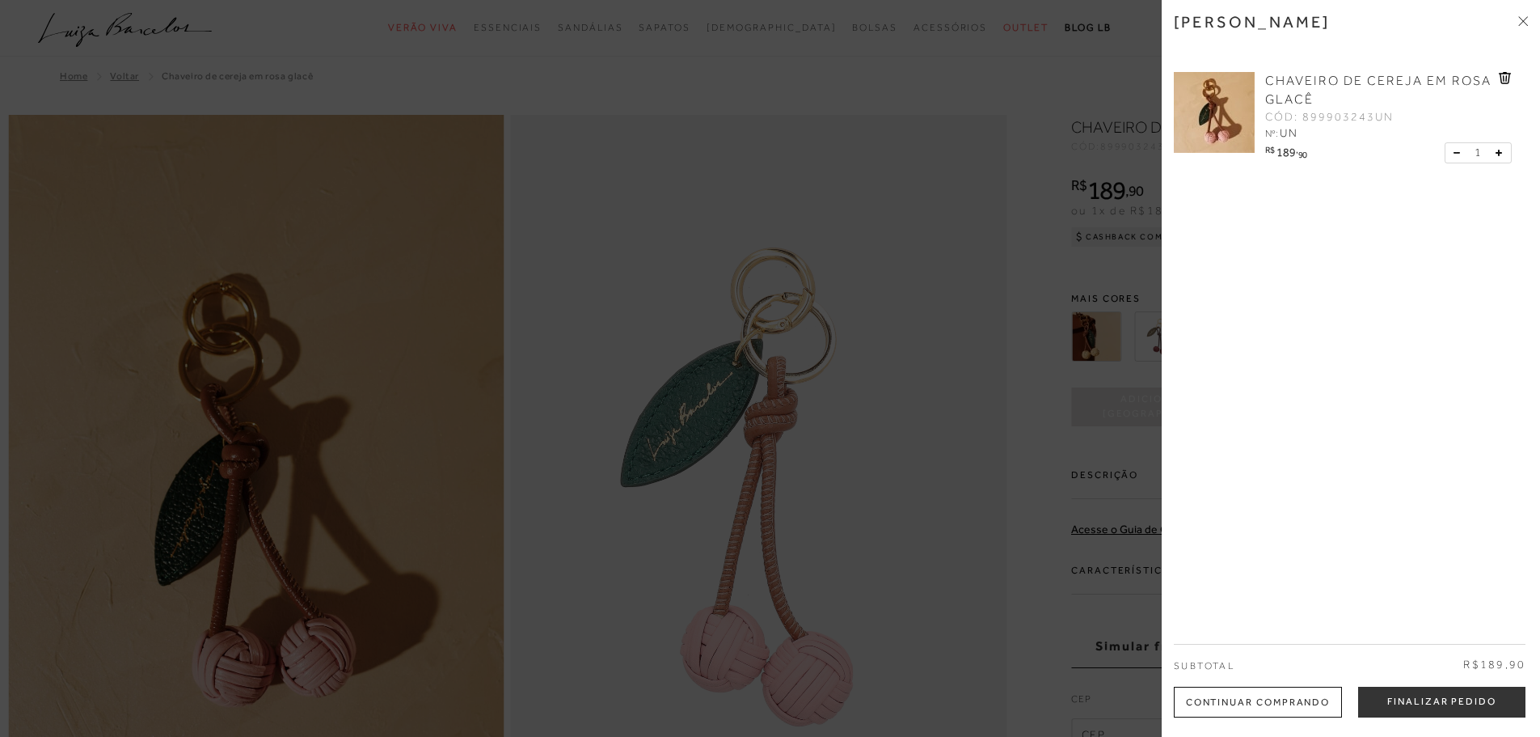
click at [925, 207] on div at bounding box center [770, 368] width 1540 height 737
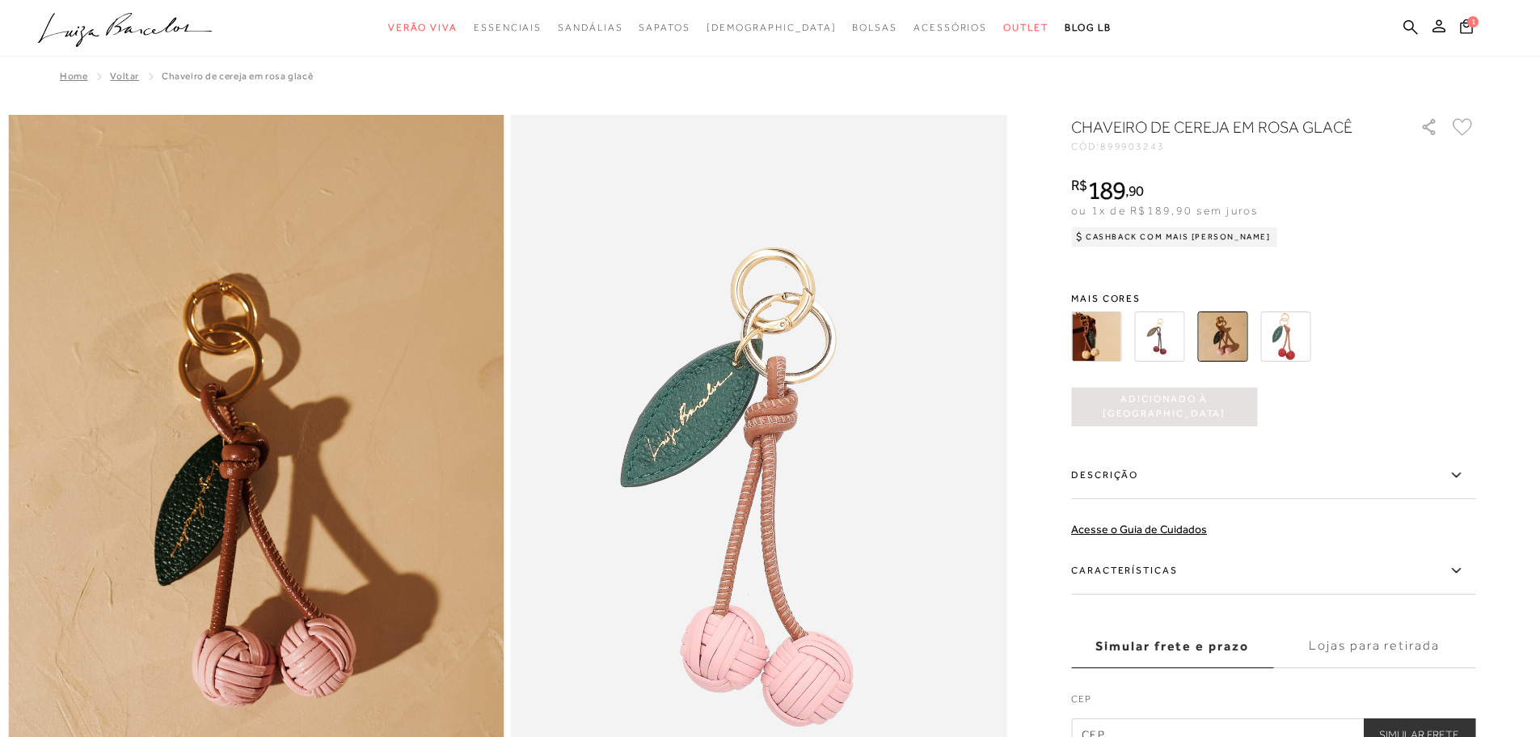
click at [1093, 332] on img at bounding box center [1096, 336] width 50 height 50
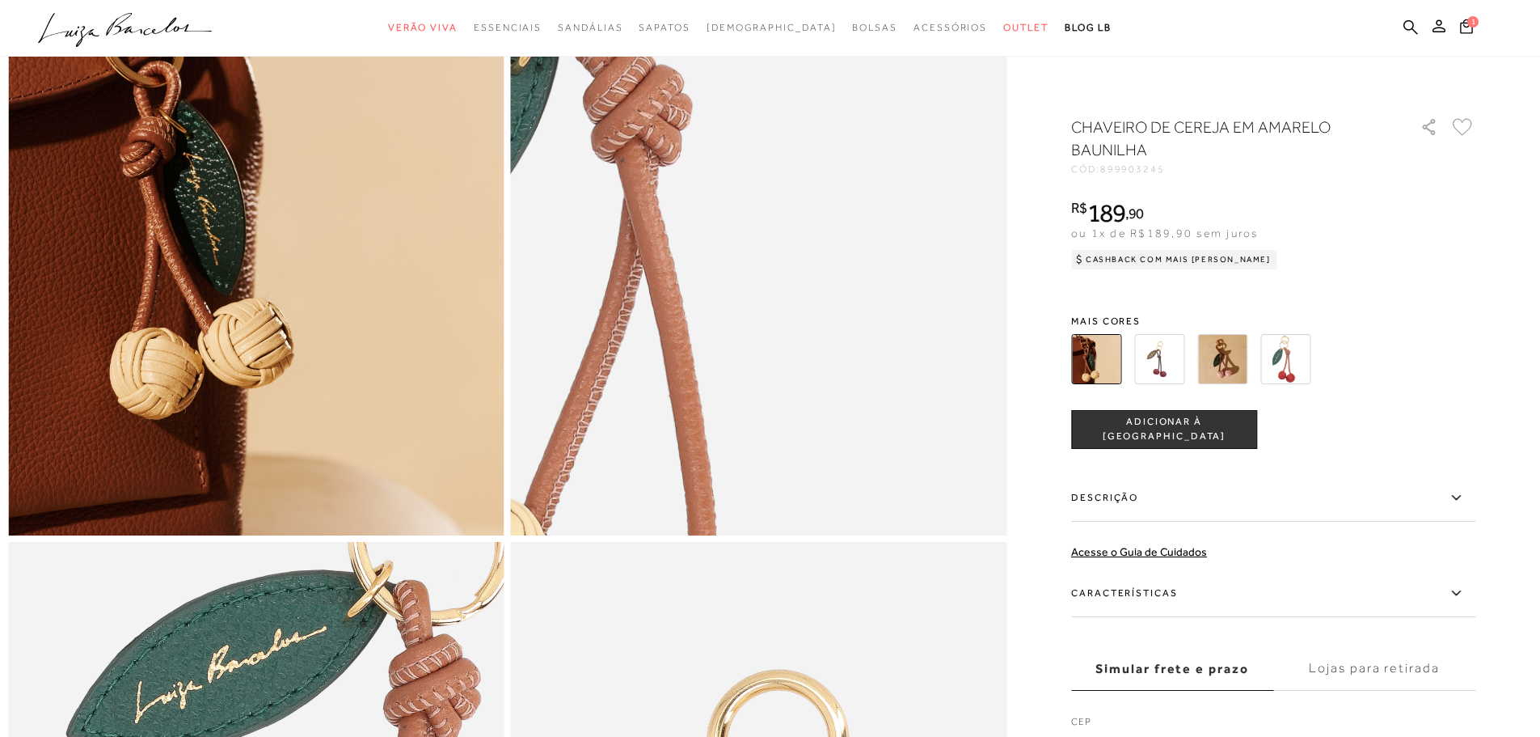
scroll to position [162, 0]
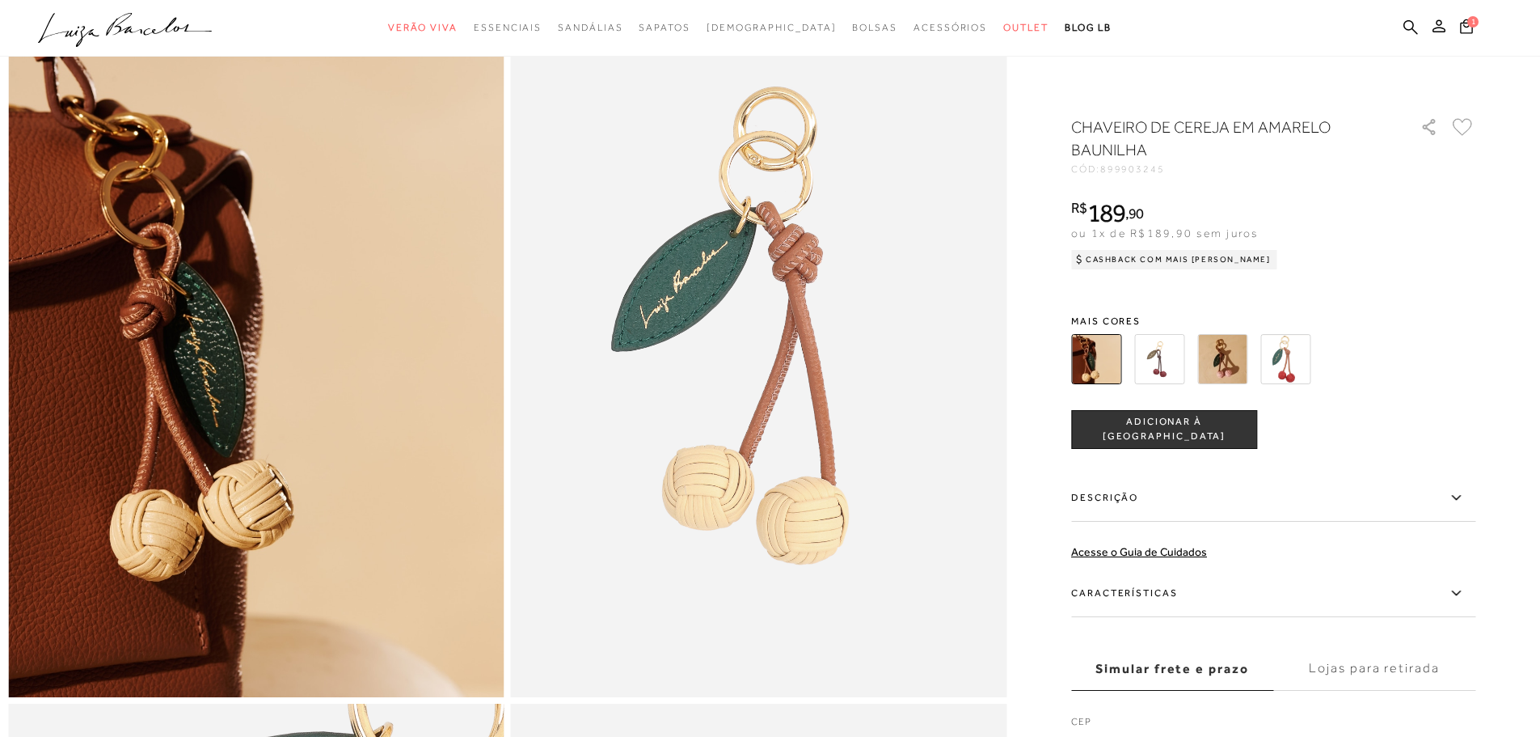
click at [1240, 347] on img at bounding box center [1223, 359] width 50 height 50
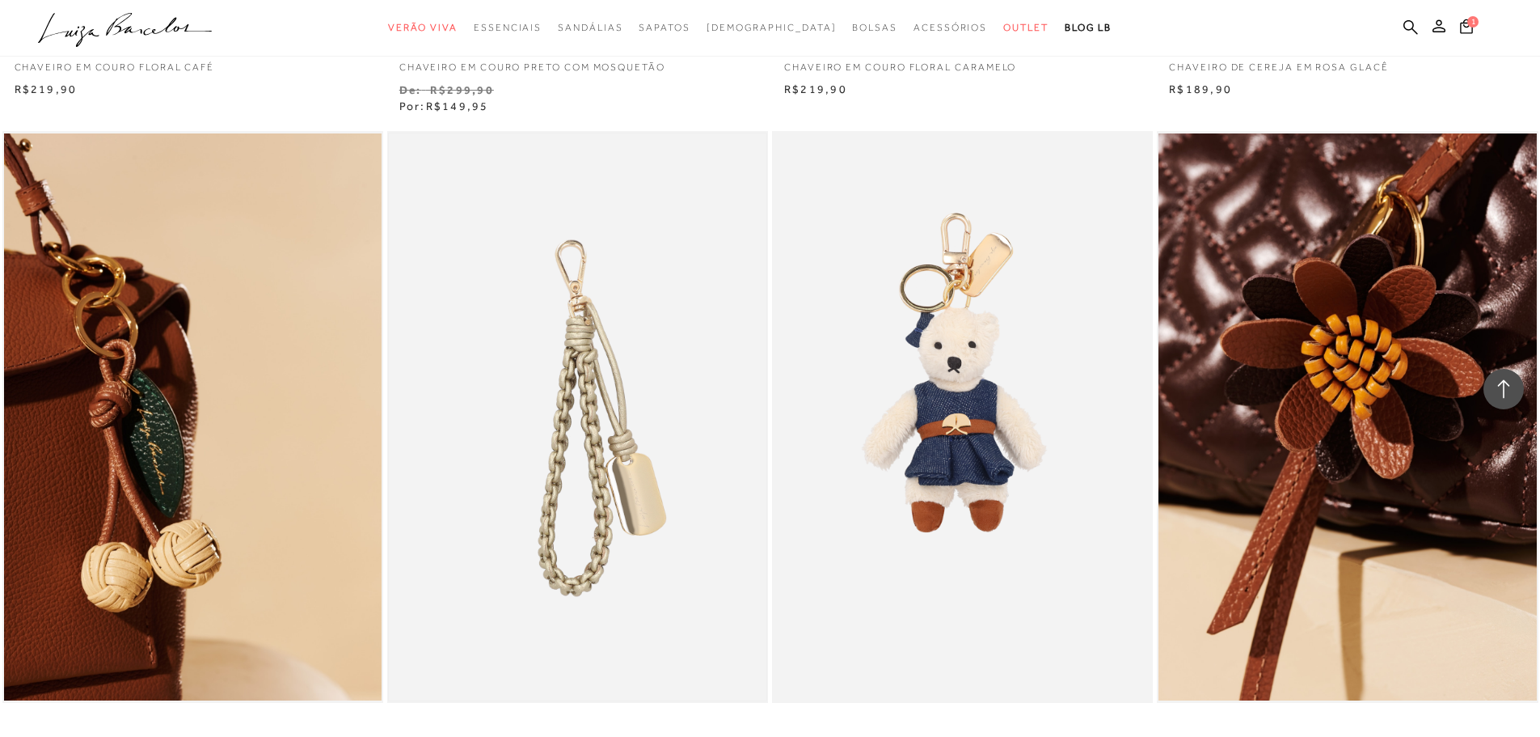
scroll to position [1860, 0]
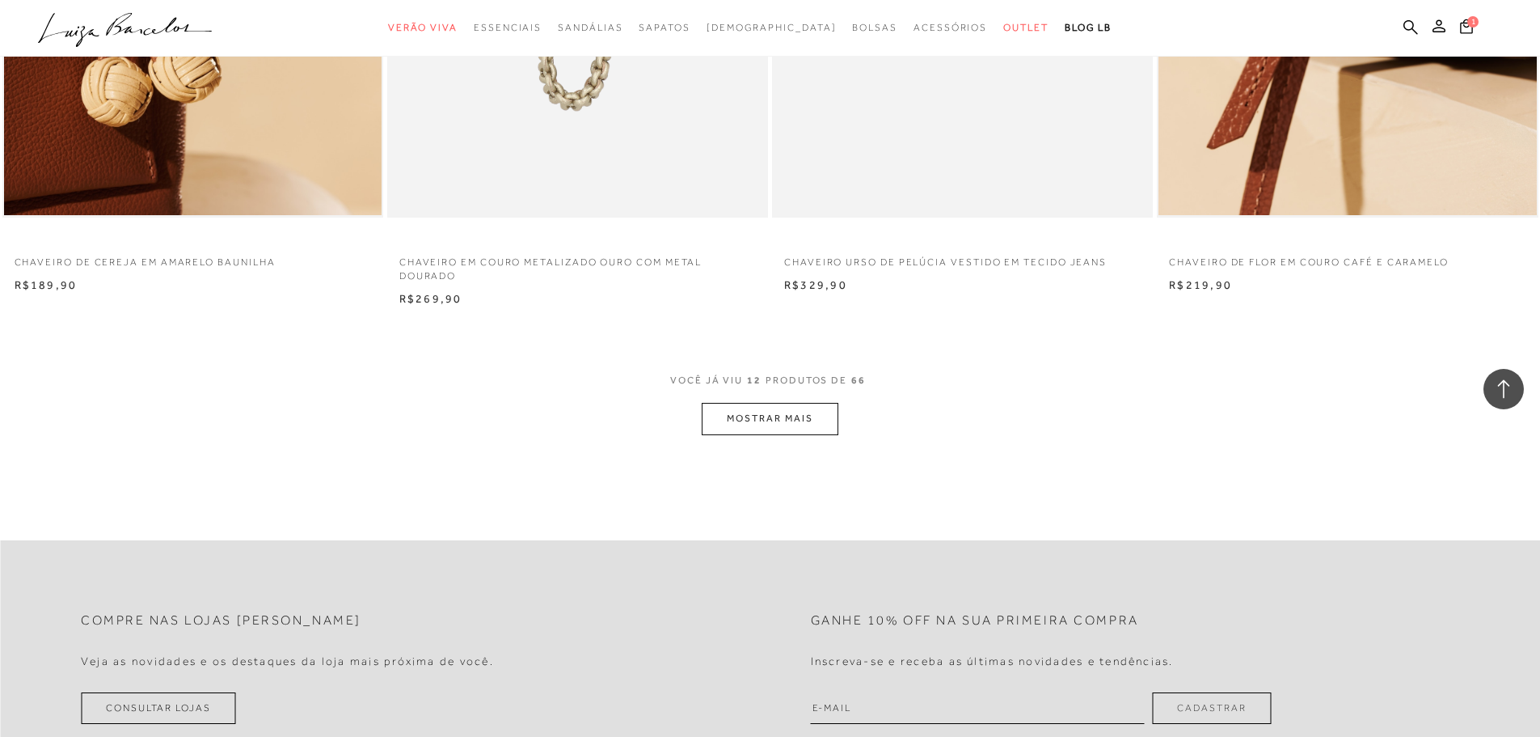
click at [738, 399] on div "VOCê JÁ VIU 12 PRODUTOS DE 66" at bounding box center [770, 389] width 200 height 30
click at [745, 419] on button "MOSTRAR MAIS" at bounding box center [770, 419] width 136 height 32
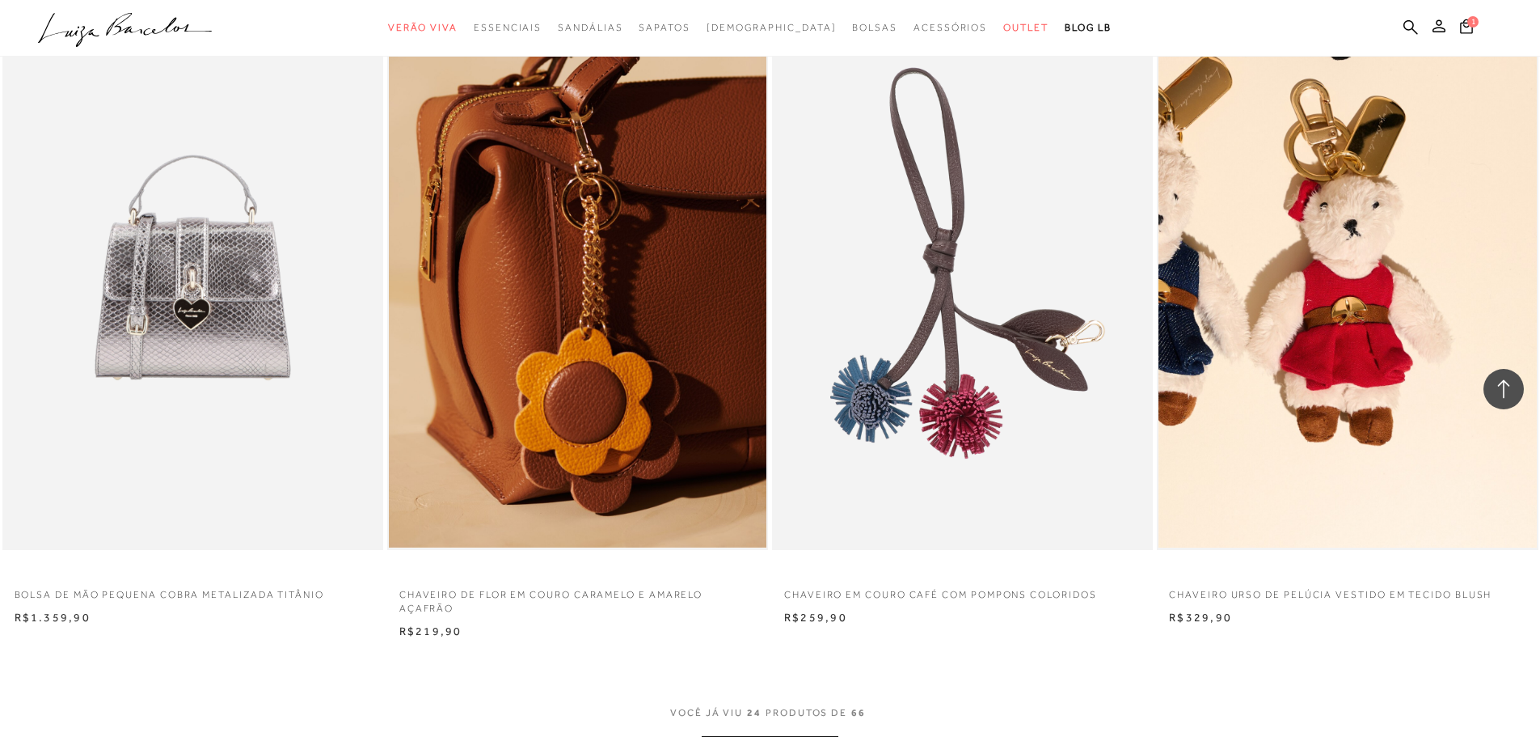
scroll to position [3720, 0]
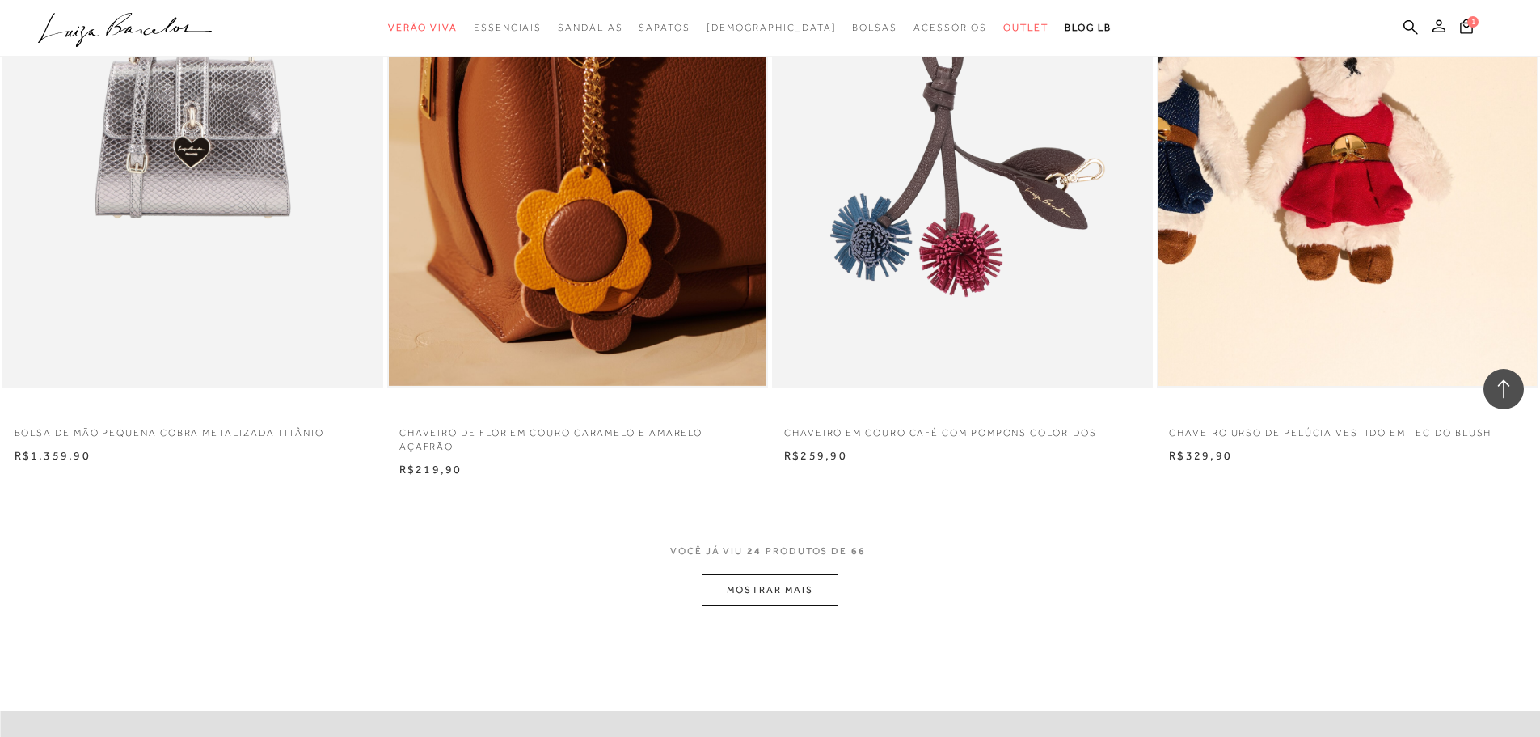
click at [767, 594] on button "MOSTRAR MAIS" at bounding box center [770, 590] width 136 height 32
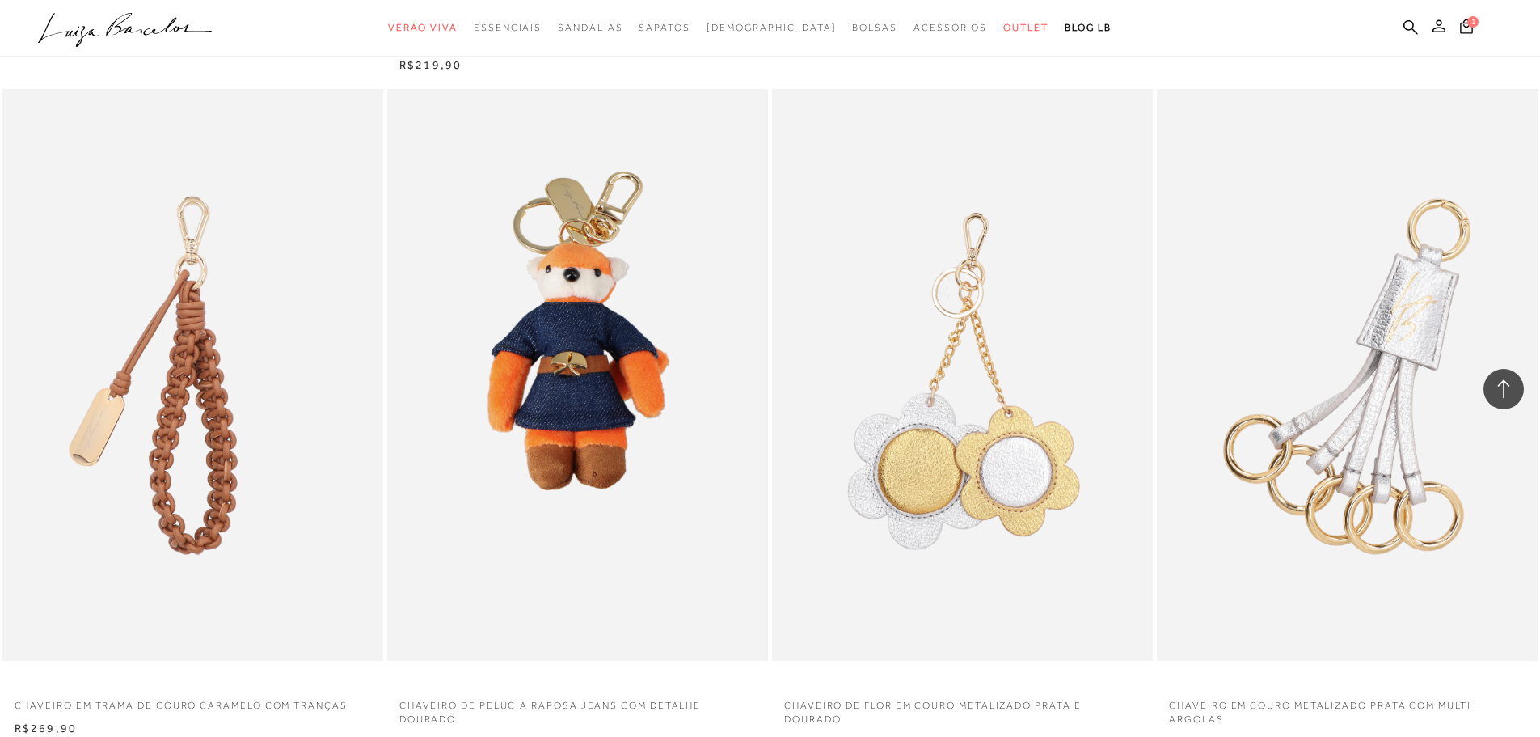
scroll to position [4205, 0]
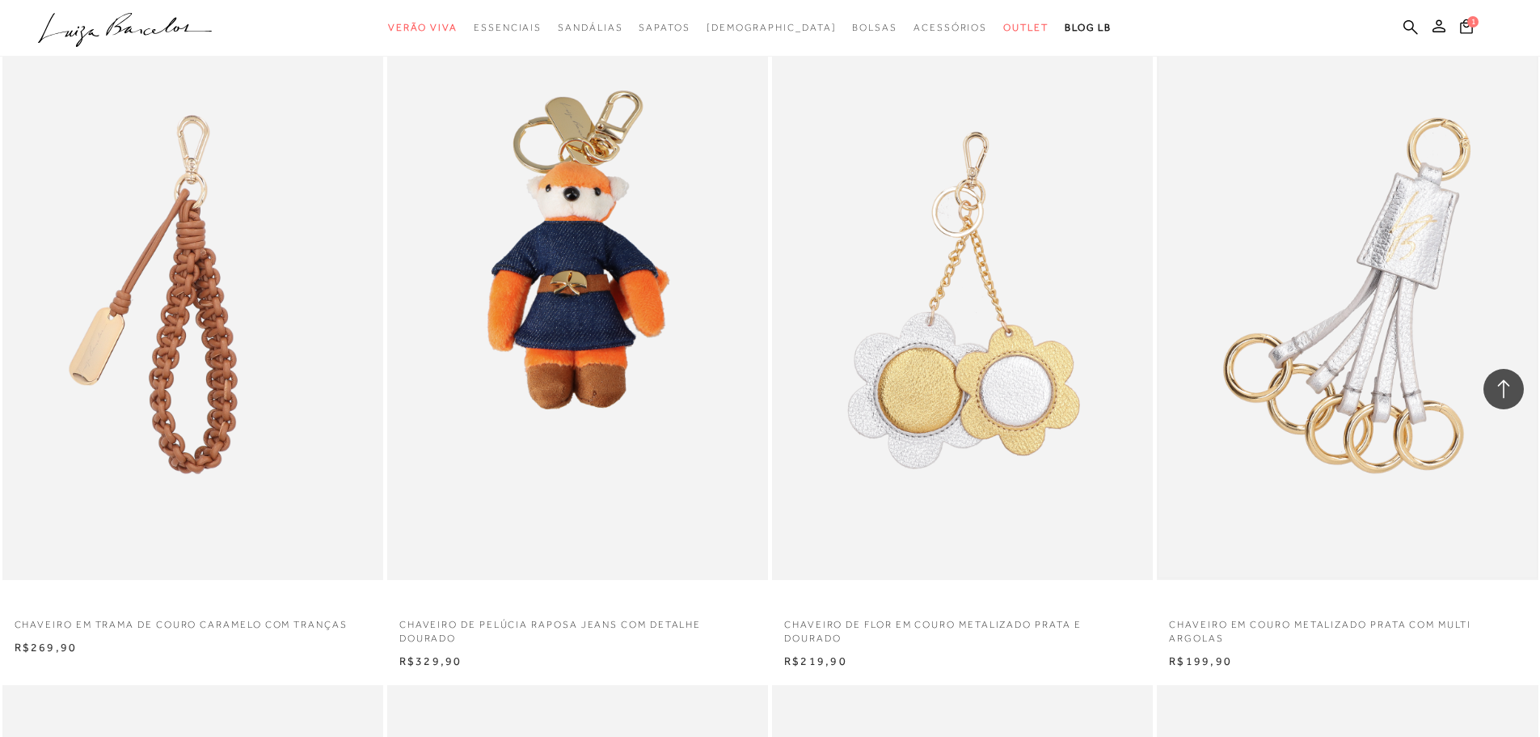
click at [1399, 268] on img at bounding box center [1348, 294] width 378 height 567
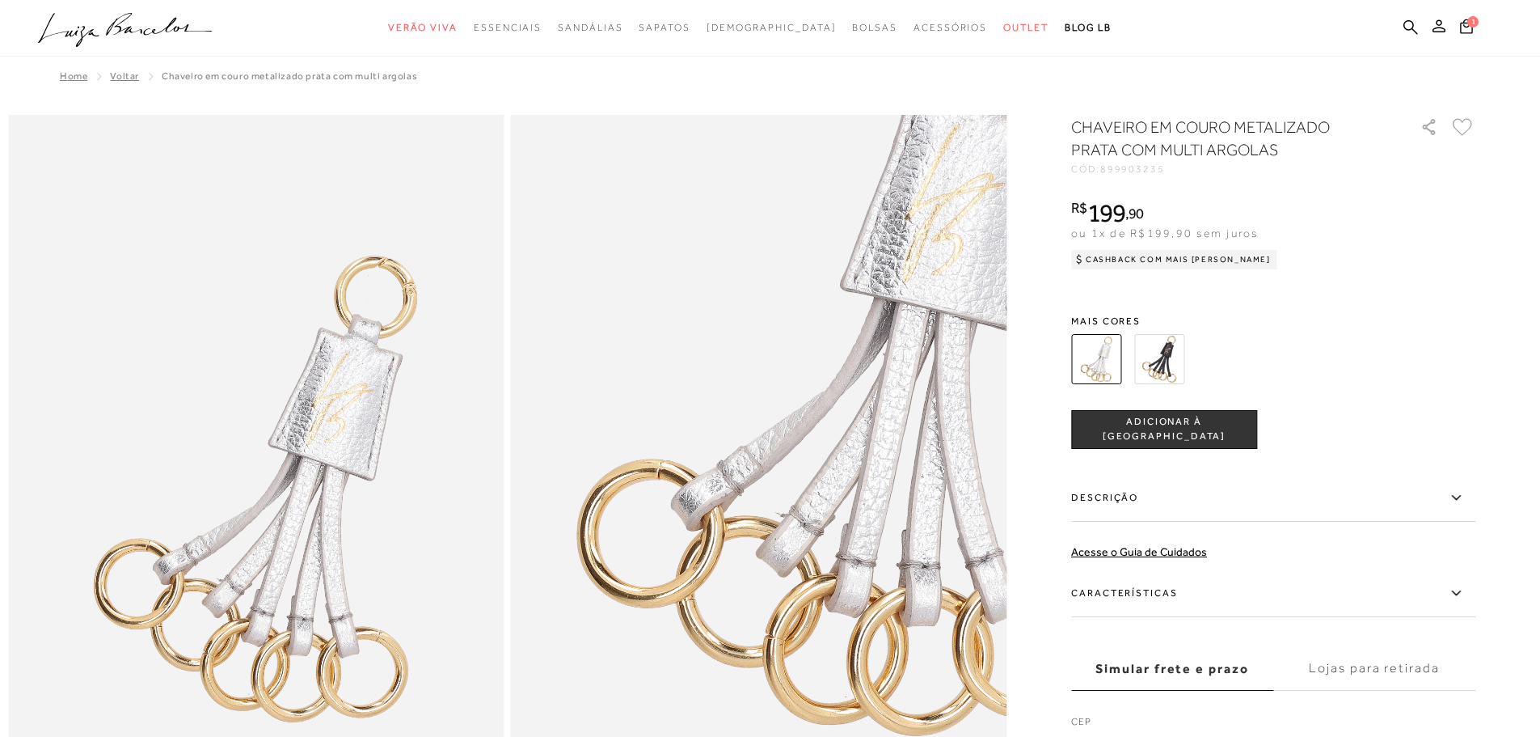
click at [1160, 351] on img at bounding box center [1159, 359] width 50 height 50
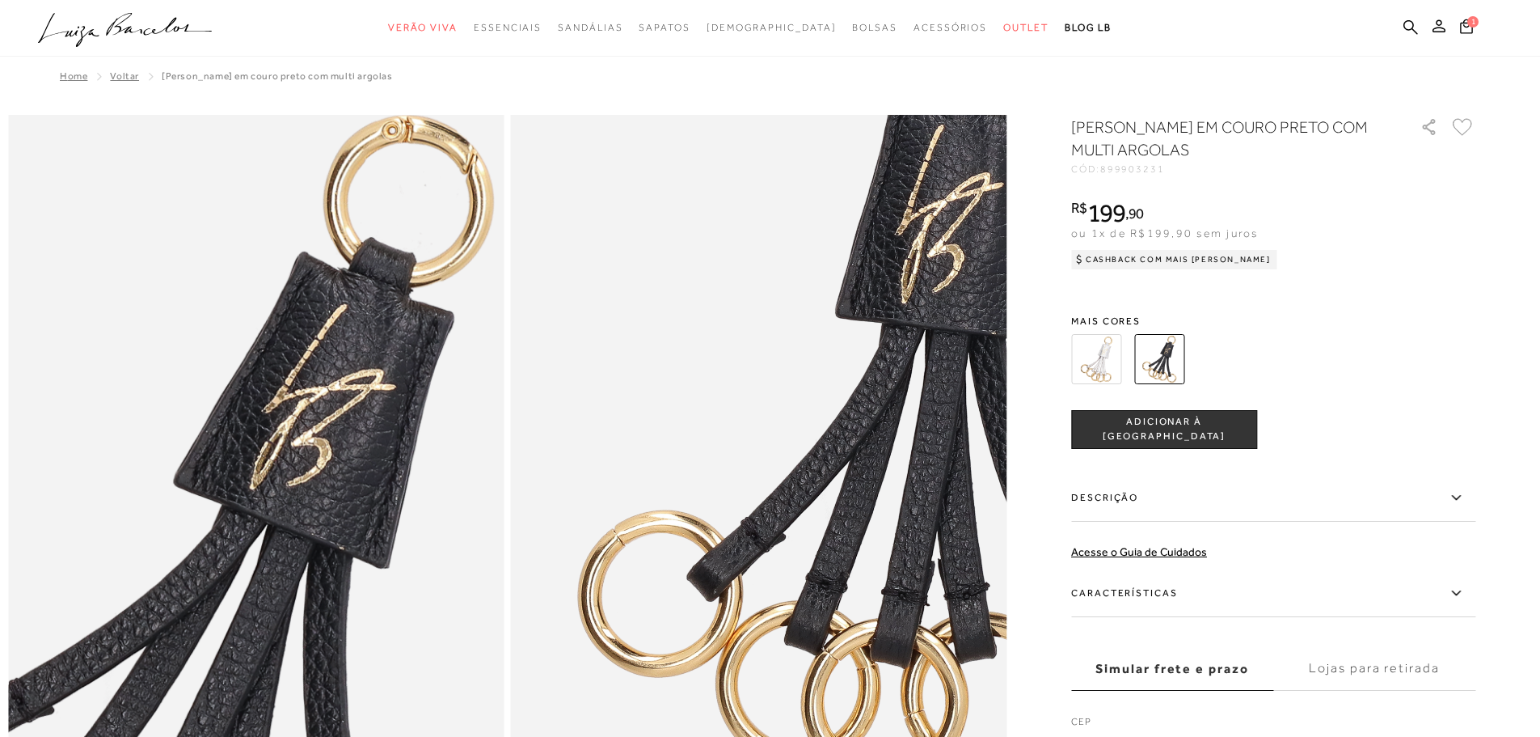
click at [349, 396] on img at bounding box center [162, 581] width 992 height 1489
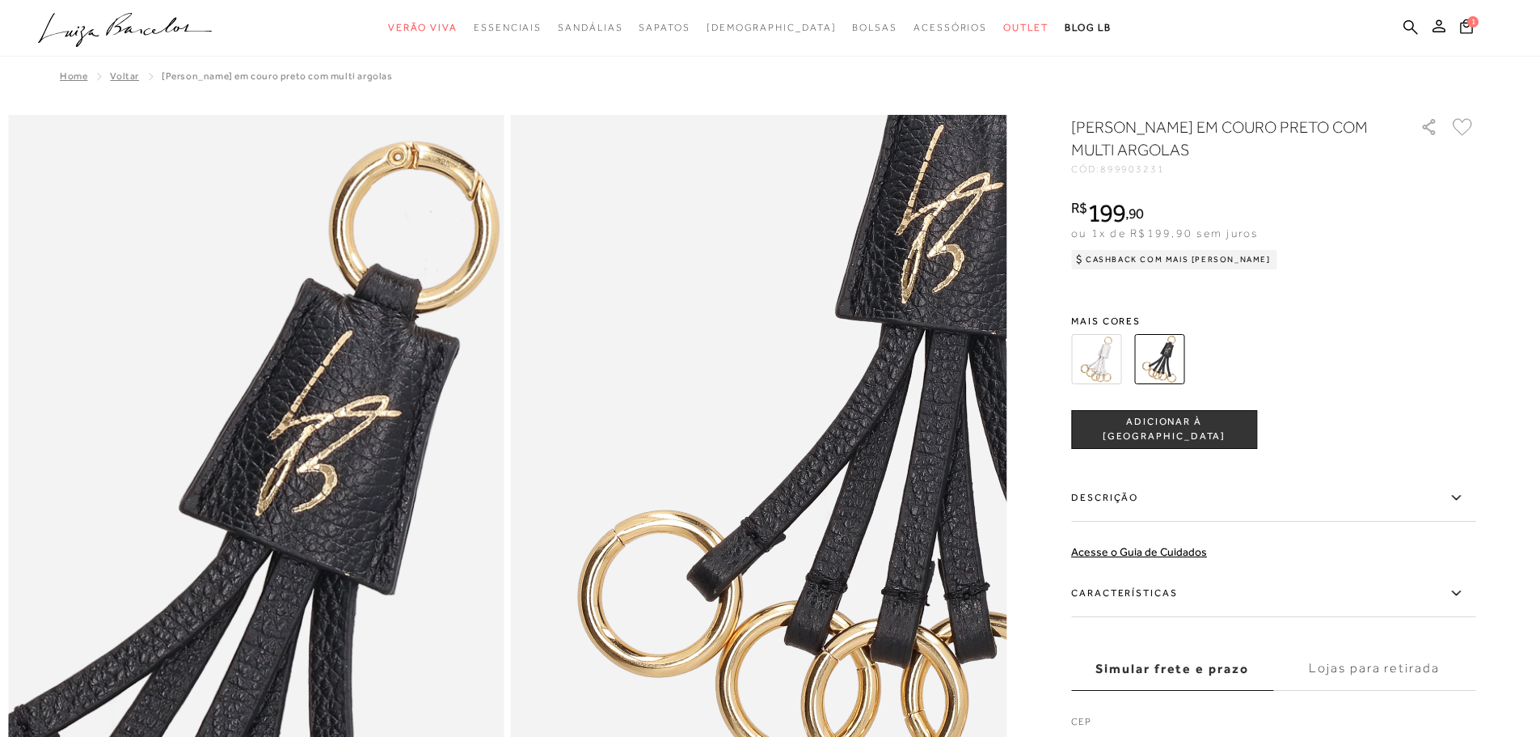
click at [343, 370] on img at bounding box center [168, 607] width 992 height 1489
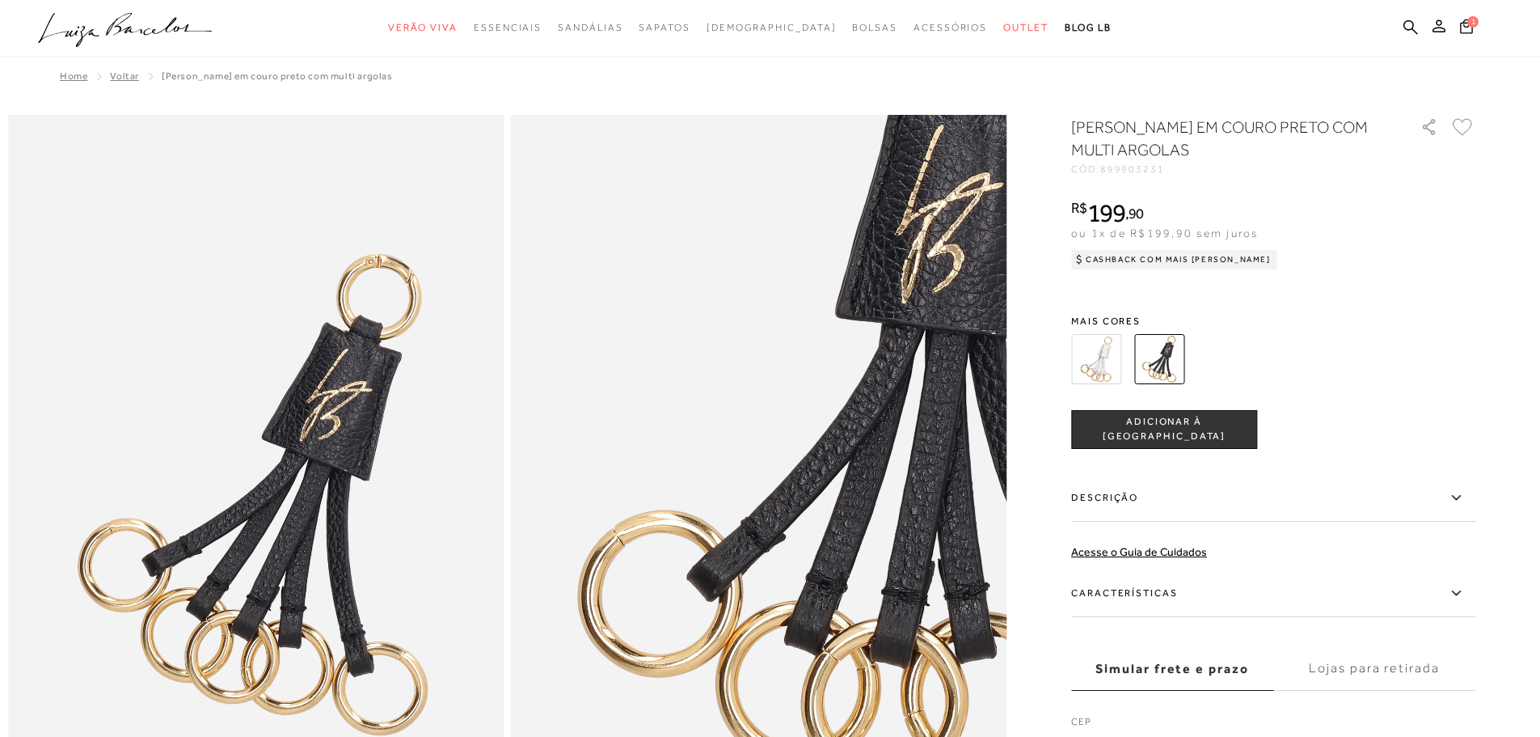
click at [701, 230] on img at bounding box center [759, 487] width 496 height 744
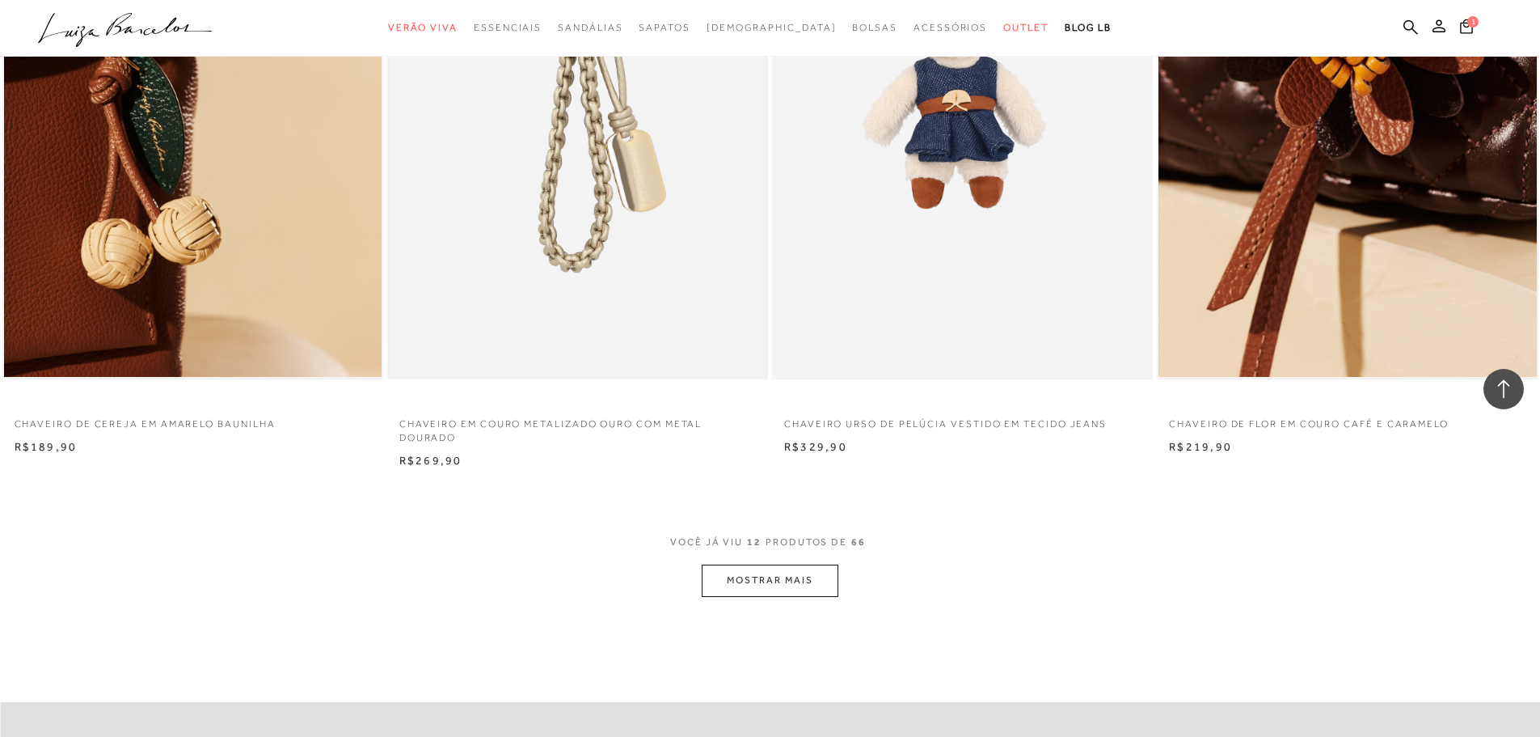
scroll to position [1294, 0]
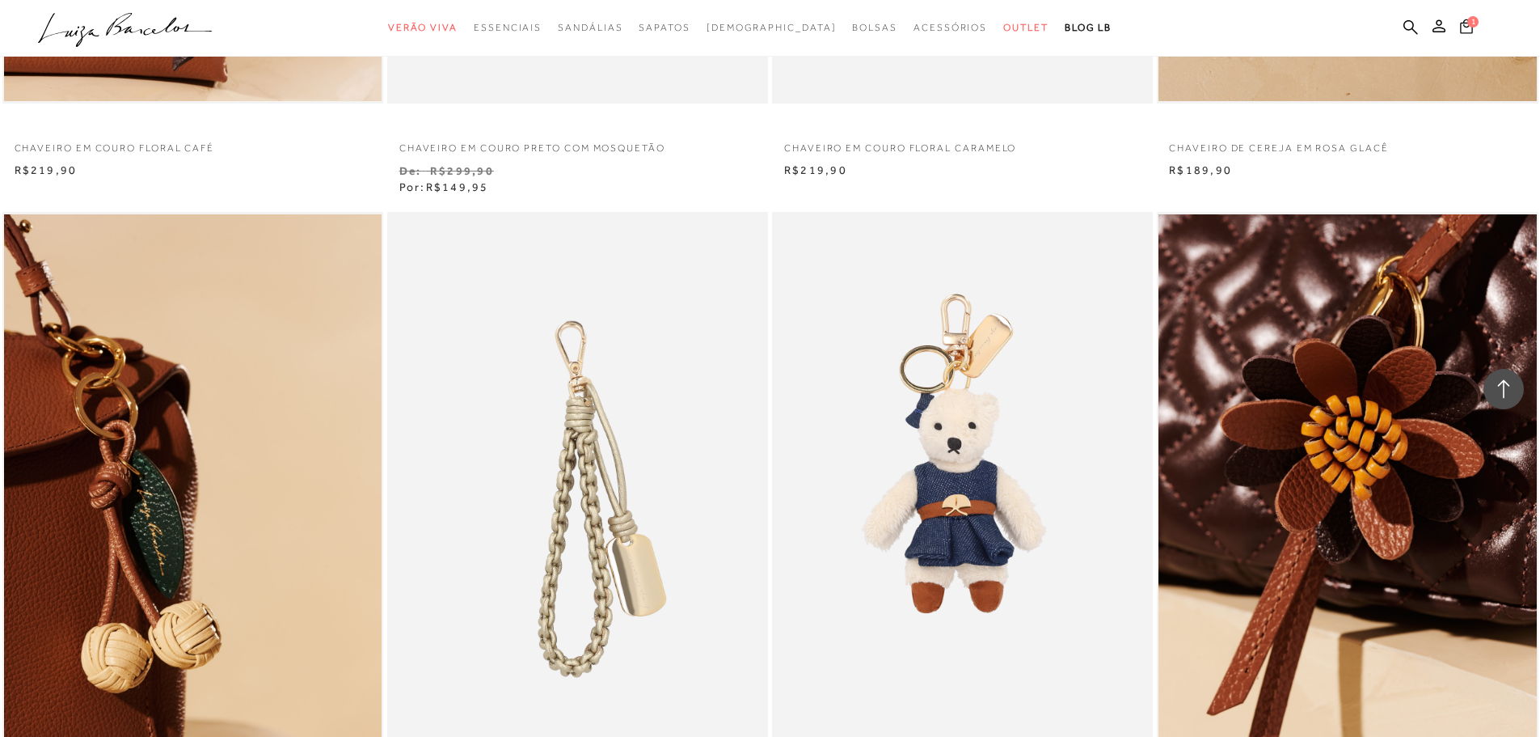
click at [1469, 26] on span "1" at bounding box center [1473, 21] width 11 height 11
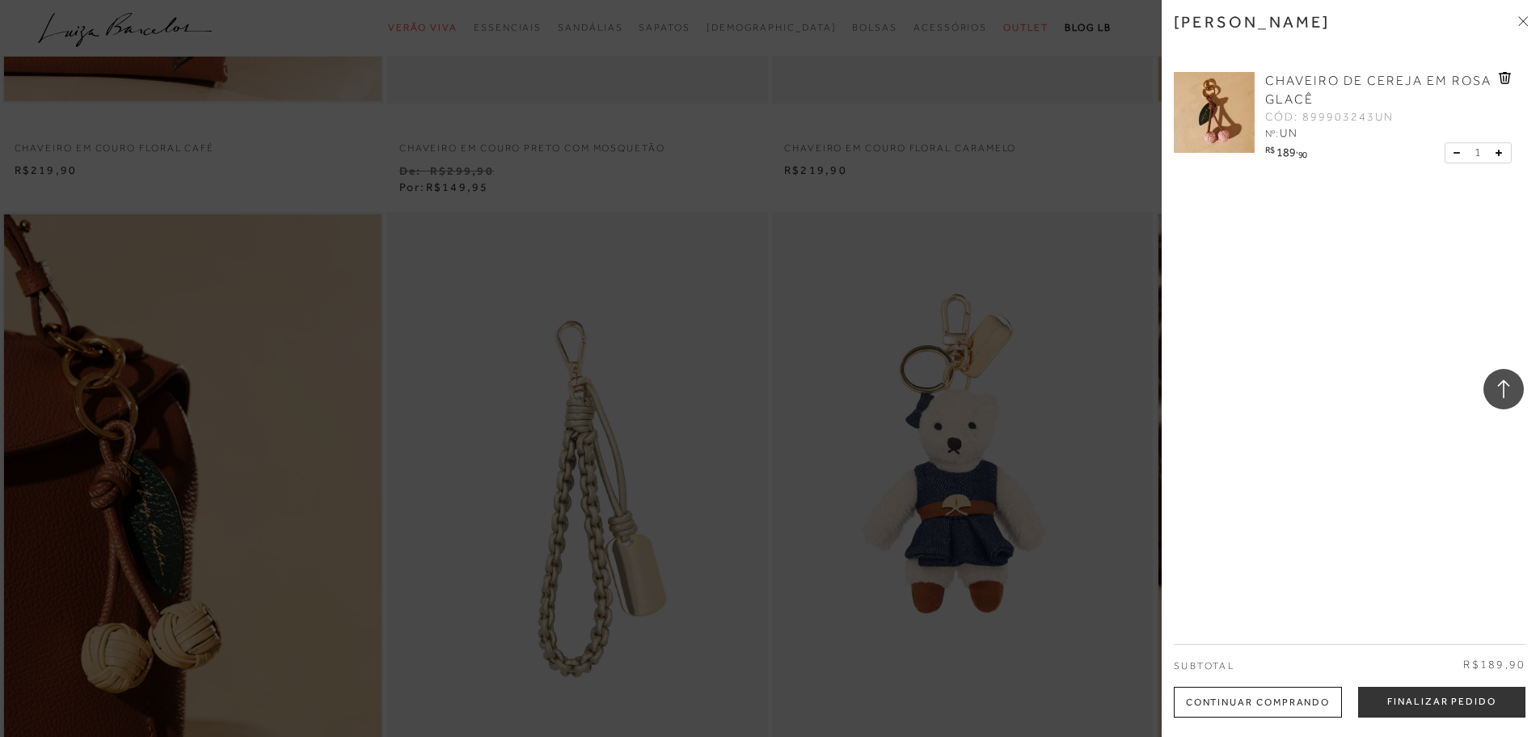
click at [1271, 80] on span "CHAVEIRO DE CEREJA EM ROSA GLACÊ" at bounding box center [1378, 90] width 226 height 33
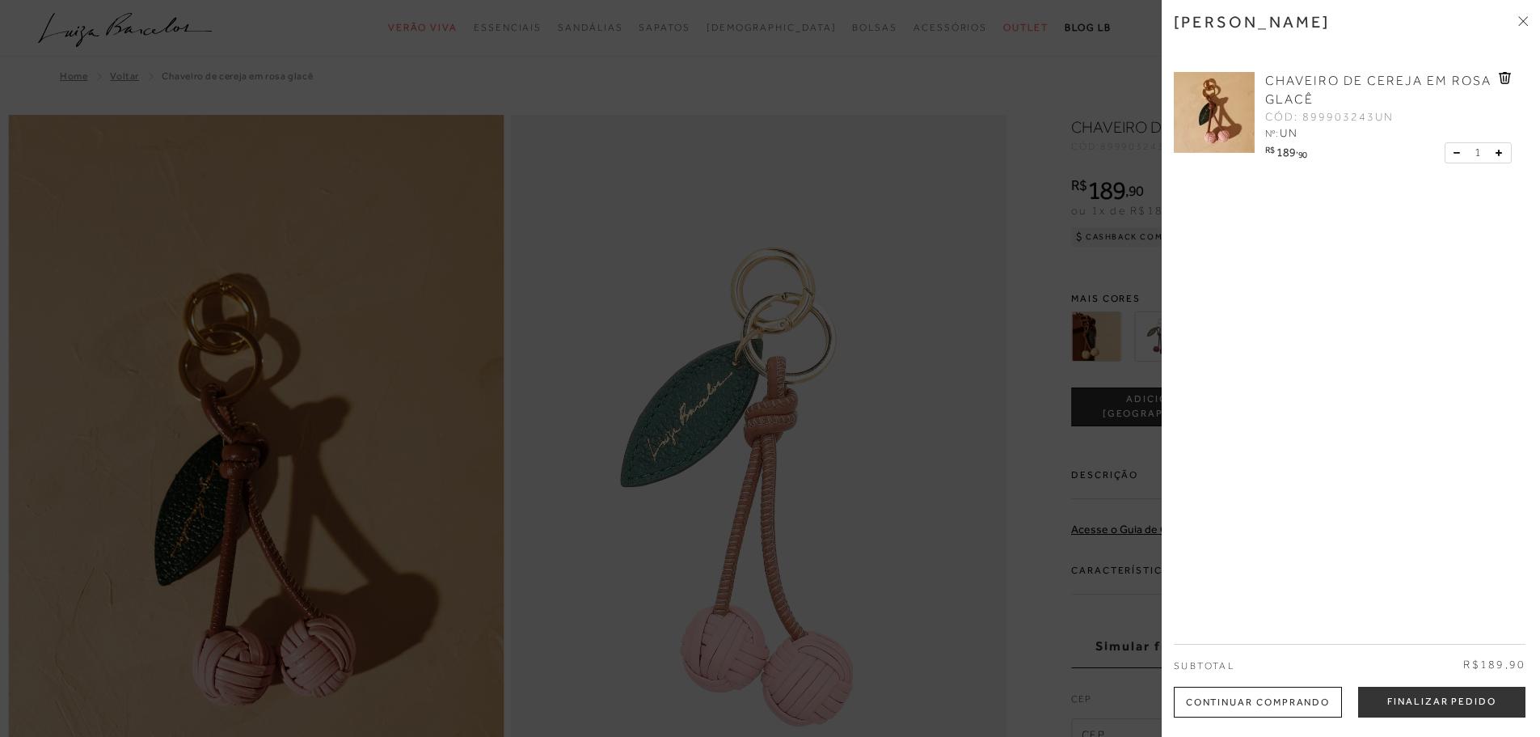
click at [889, 259] on div at bounding box center [770, 368] width 1540 height 737
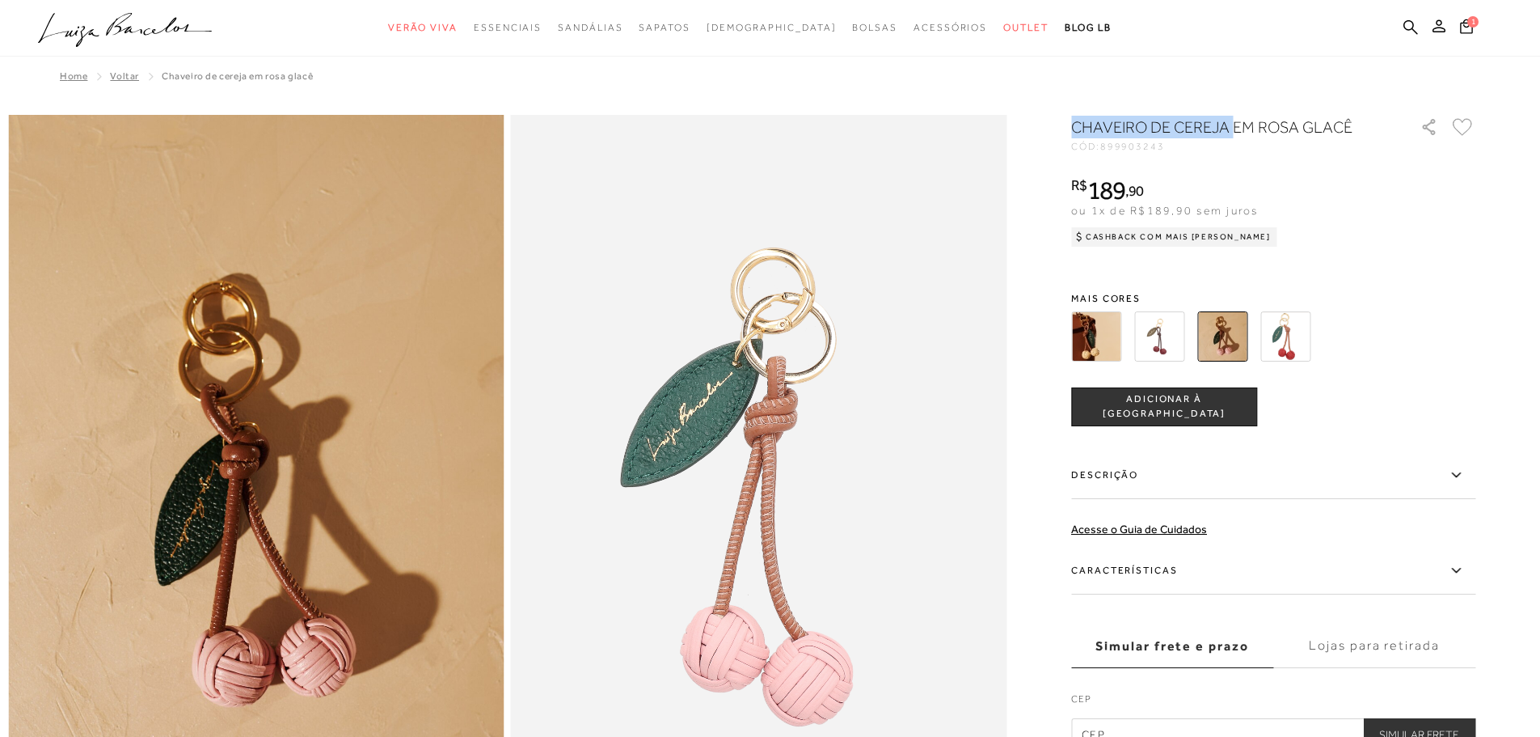
drag, startPoint x: 1076, startPoint y: 125, endPoint x: 1238, endPoint y: 125, distance: 161.7
copy h1 "CHAVEIRO DE CEREJA"
